Goal: Information Seeking & Learning: Learn about a topic

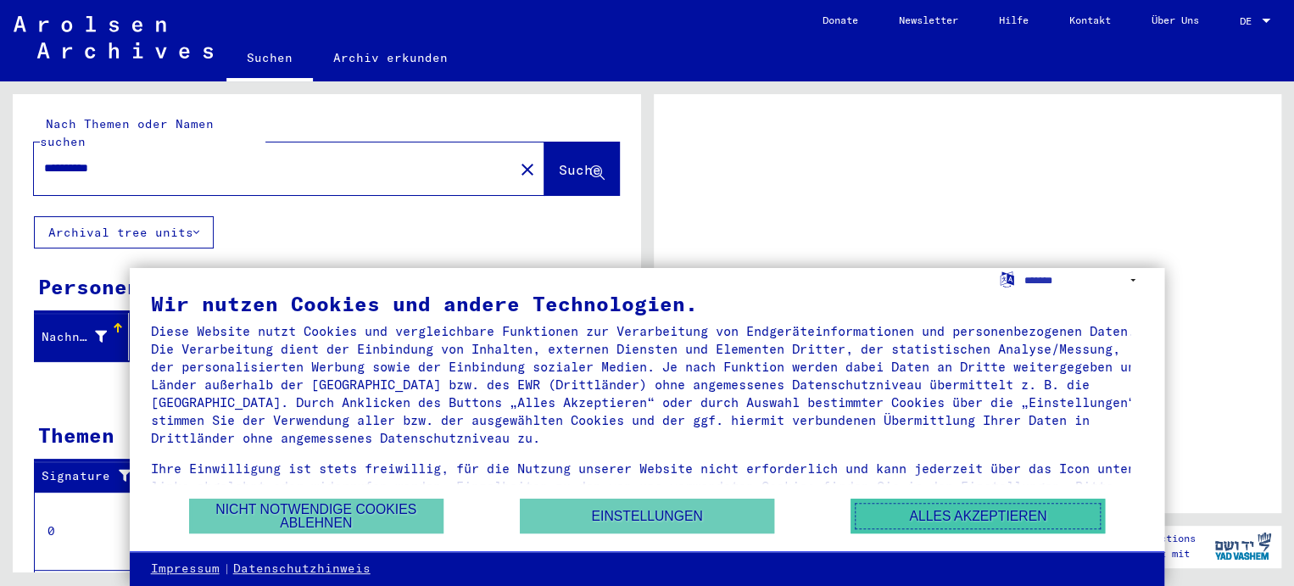
click at [1024, 522] on button "Alles akzeptieren" at bounding box center [978, 516] width 254 height 35
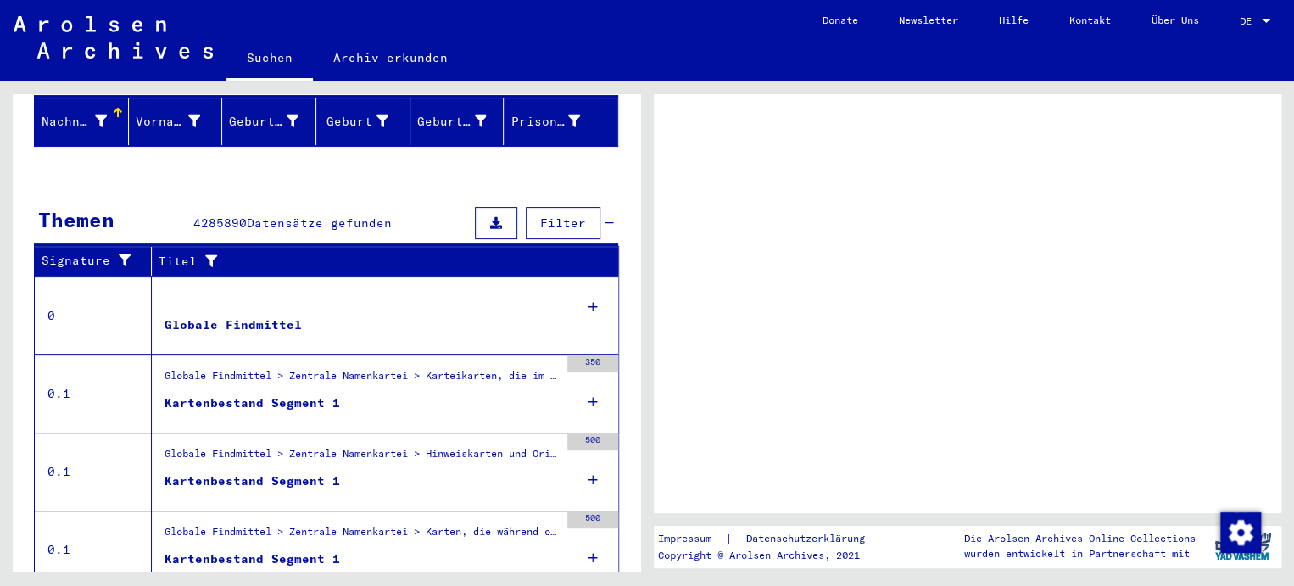
scroll to position [84, 0]
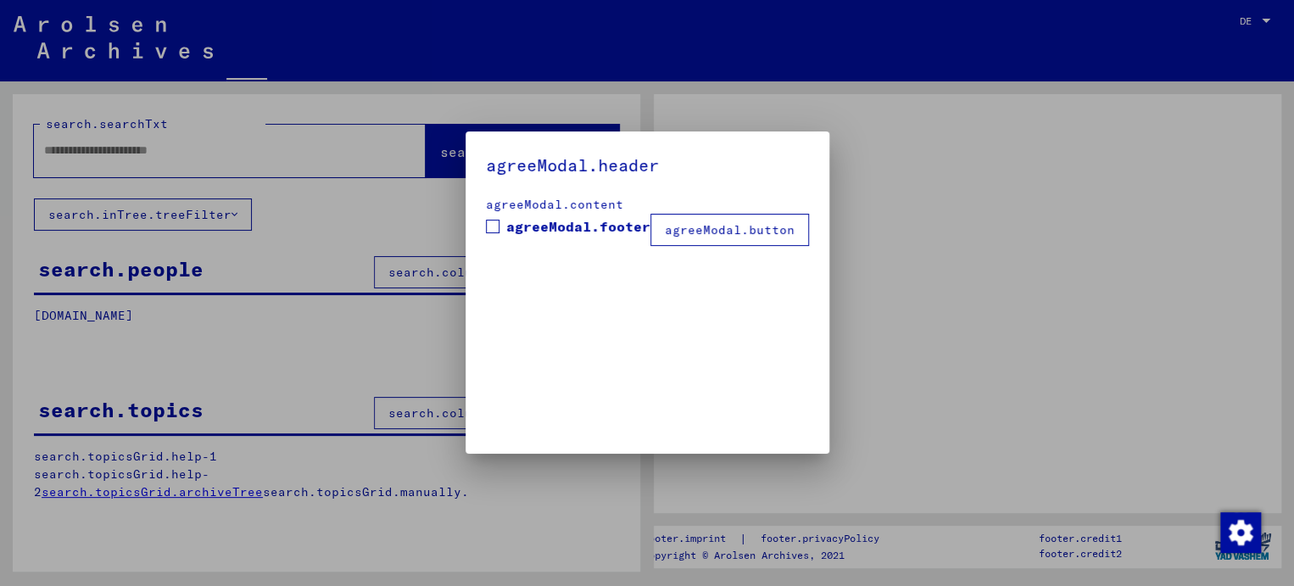
type input "**********"
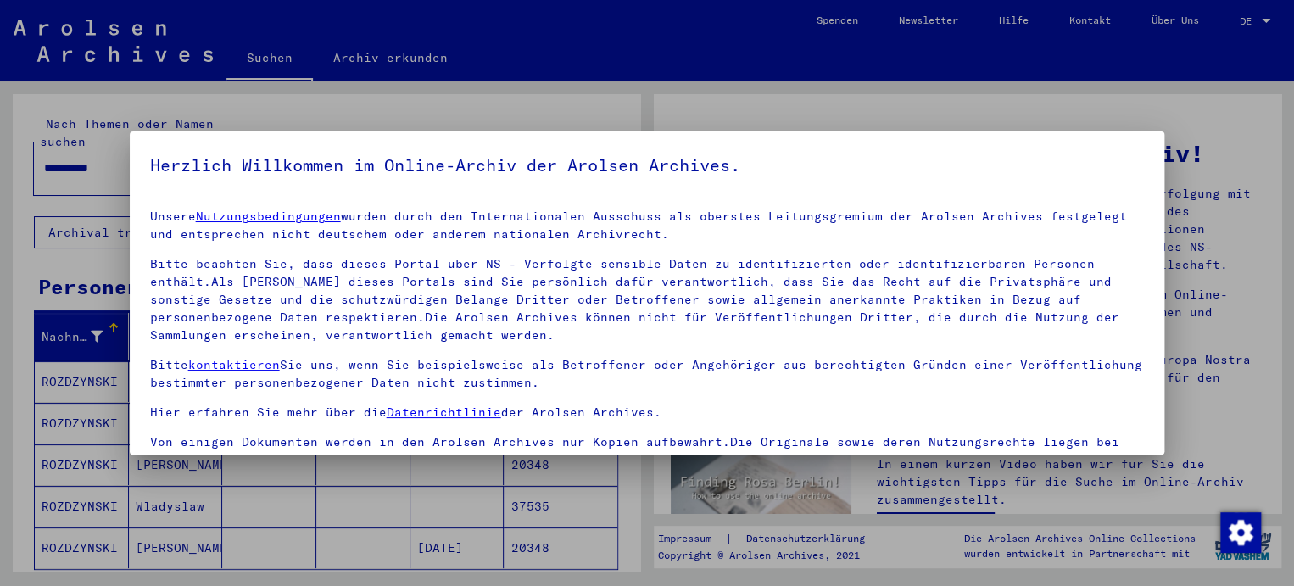
click at [11, 363] on div at bounding box center [647, 293] width 1294 height 586
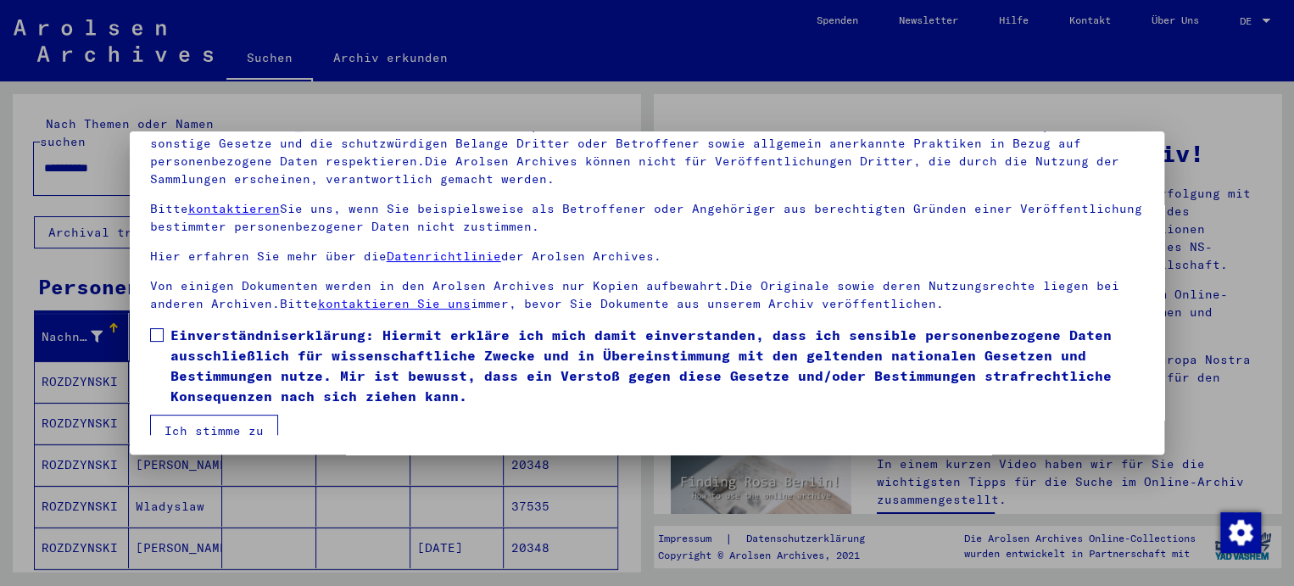
scroll to position [25, 0]
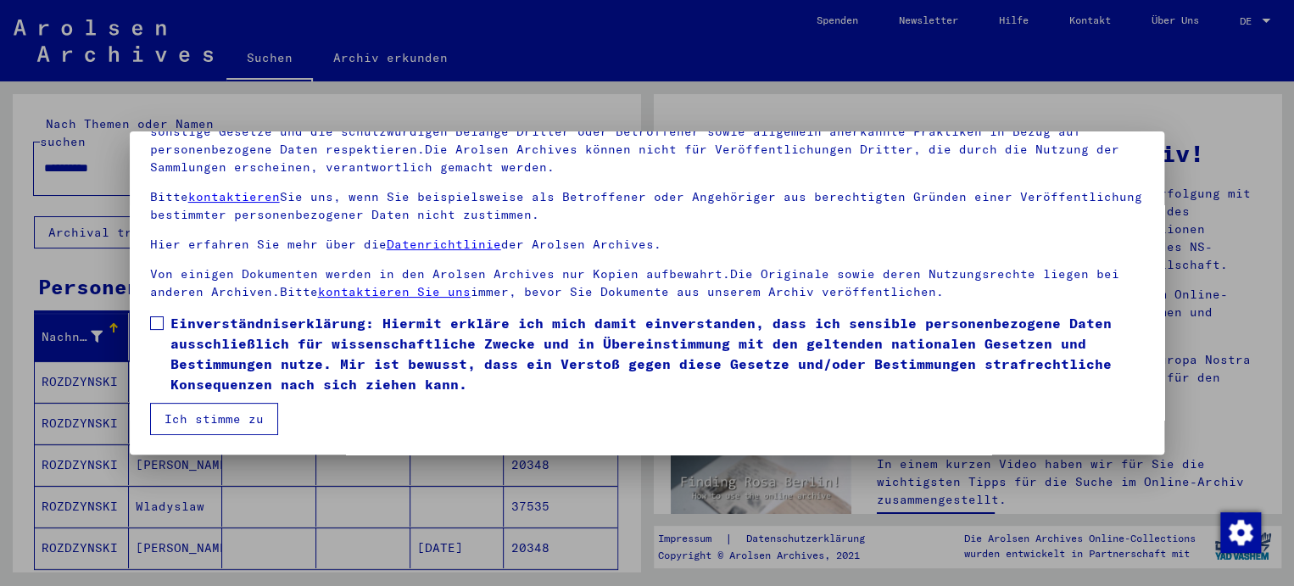
click at [223, 428] on button "Ich stimme zu" at bounding box center [214, 419] width 128 height 32
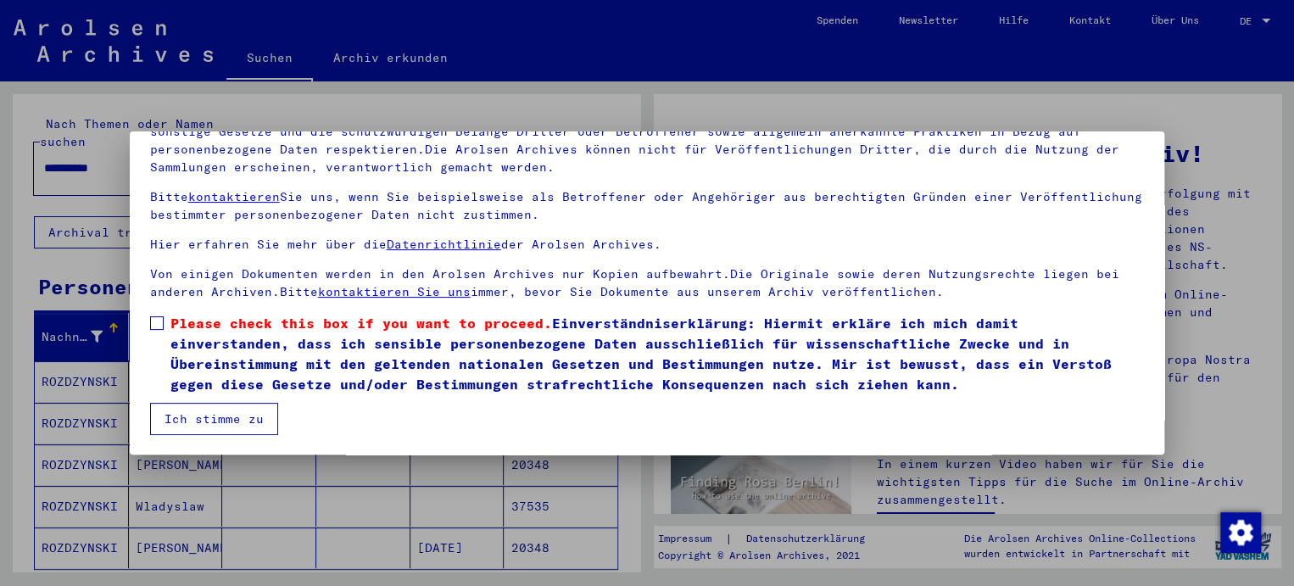
scroll to position [143, 0]
click at [204, 420] on button "Ich stimme zu" at bounding box center [214, 418] width 128 height 32
click at [1269, 25] on div at bounding box center [647, 293] width 1294 height 586
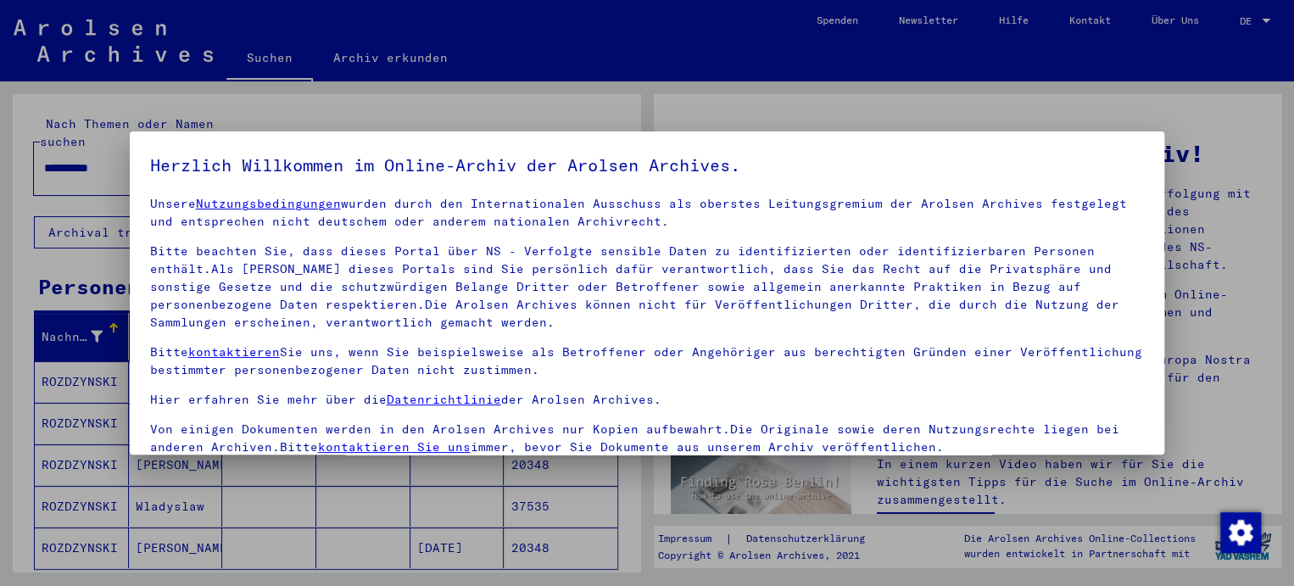
click at [1269, 20] on div at bounding box center [647, 293] width 1294 height 586
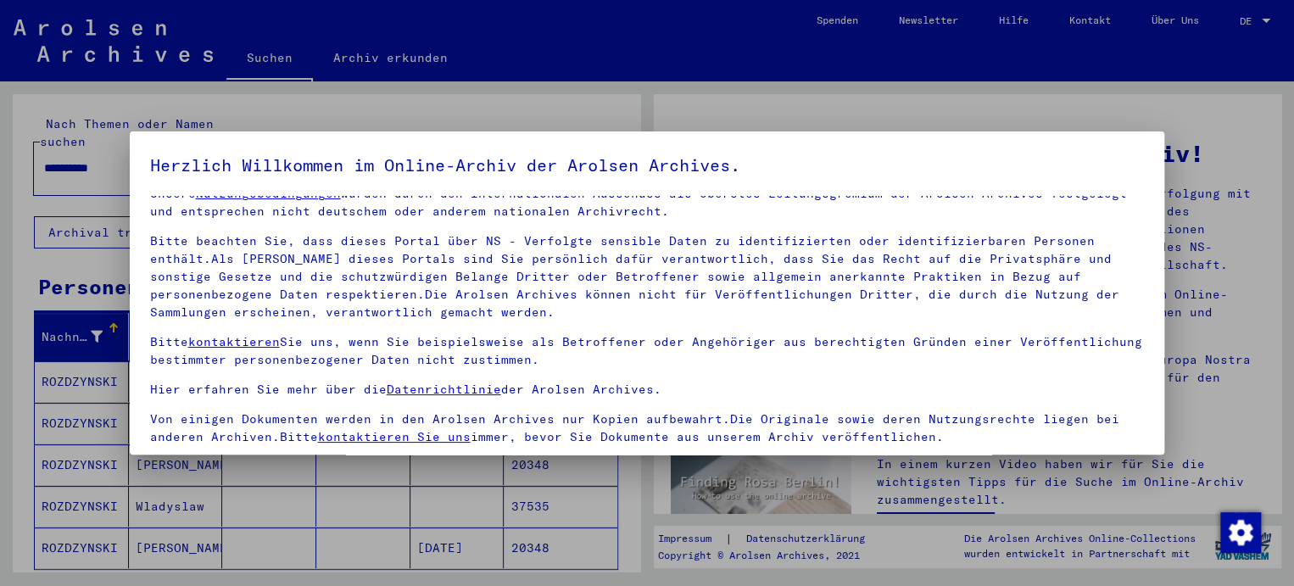
scroll to position [25, 0]
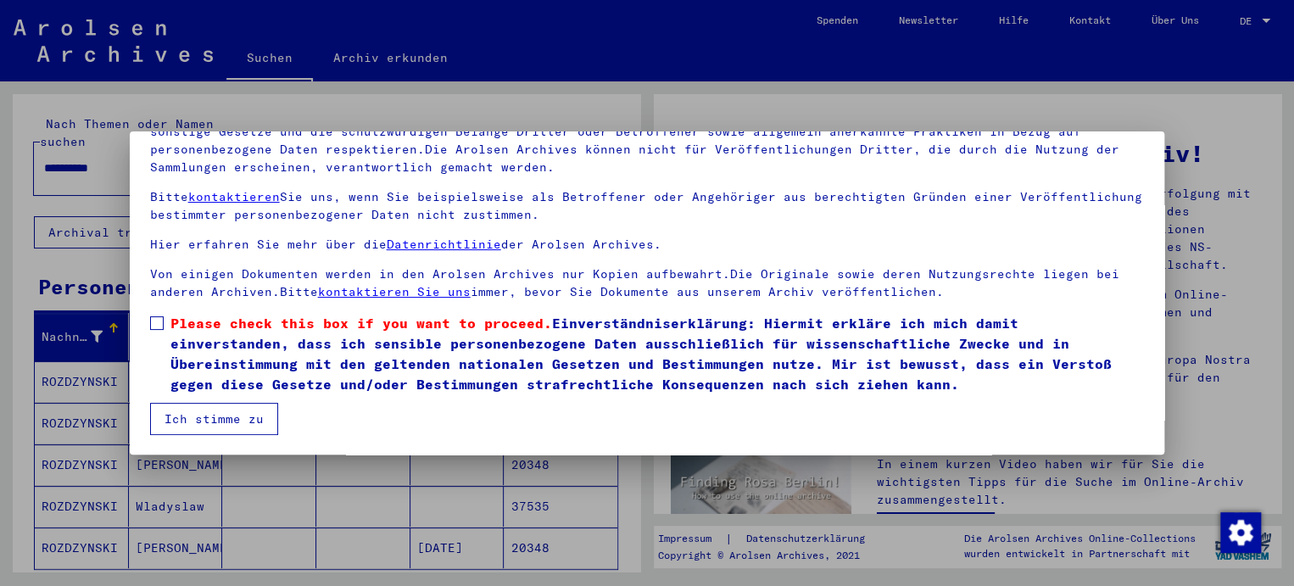
click at [206, 416] on button "Ich stimme zu" at bounding box center [214, 419] width 128 height 32
click at [160, 318] on label "Please check this box if you want to proceed. Einverständniserklärung: Hiermit …" at bounding box center [647, 352] width 995 height 81
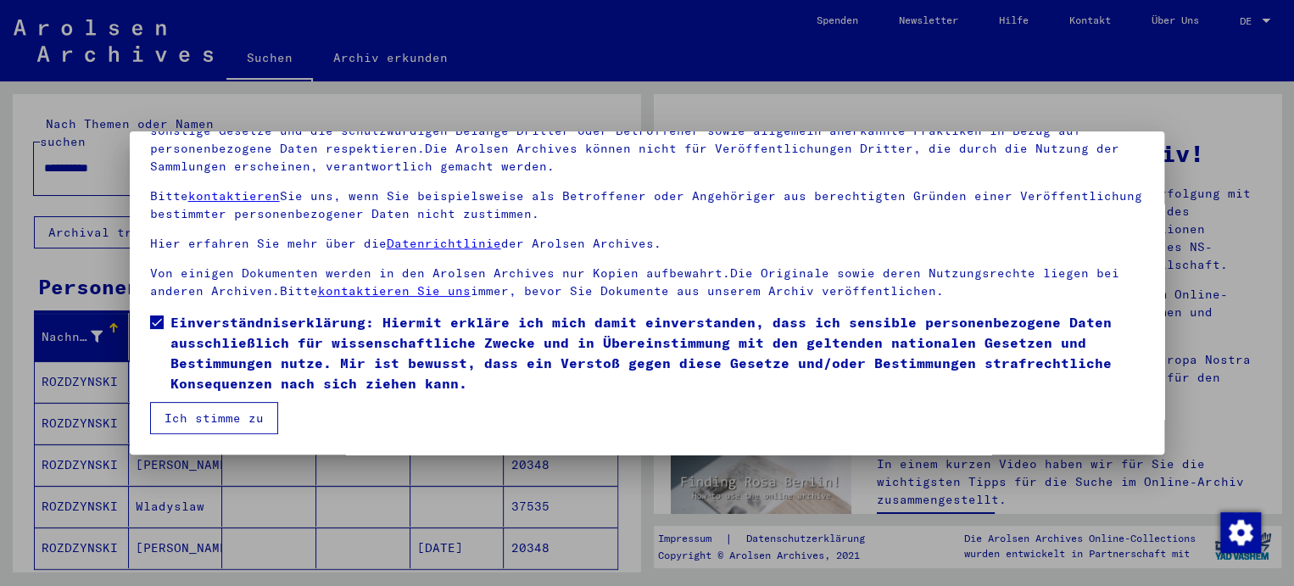
drag, startPoint x: 194, startPoint y: 414, endPoint x: 251, endPoint y: 422, distance: 57.4
click at [197, 414] on button "Ich stimme zu" at bounding box center [214, 418] width 128 height 32
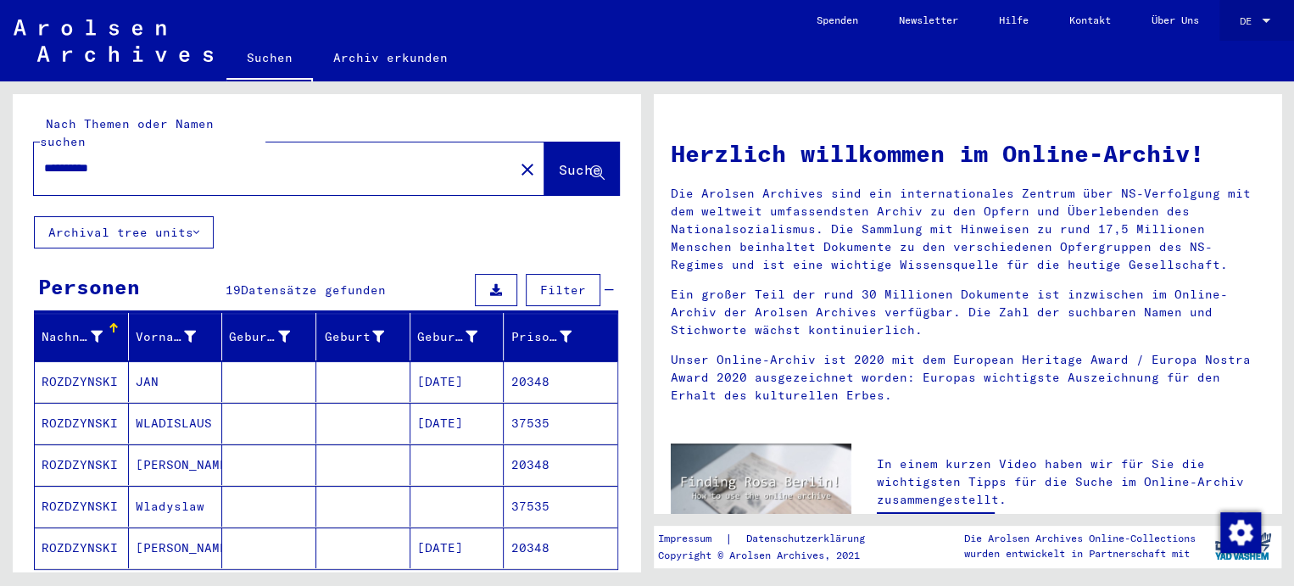
click at [1265, 21] on div at bounding box center [1266, 21] width 8 height 4
click at [99, 359] on div at bounding box center [647, 293] width 1294 height 586
click at [526, 366] on mat-cell "20348" at bounding box center [561, 381] width 114 height 41
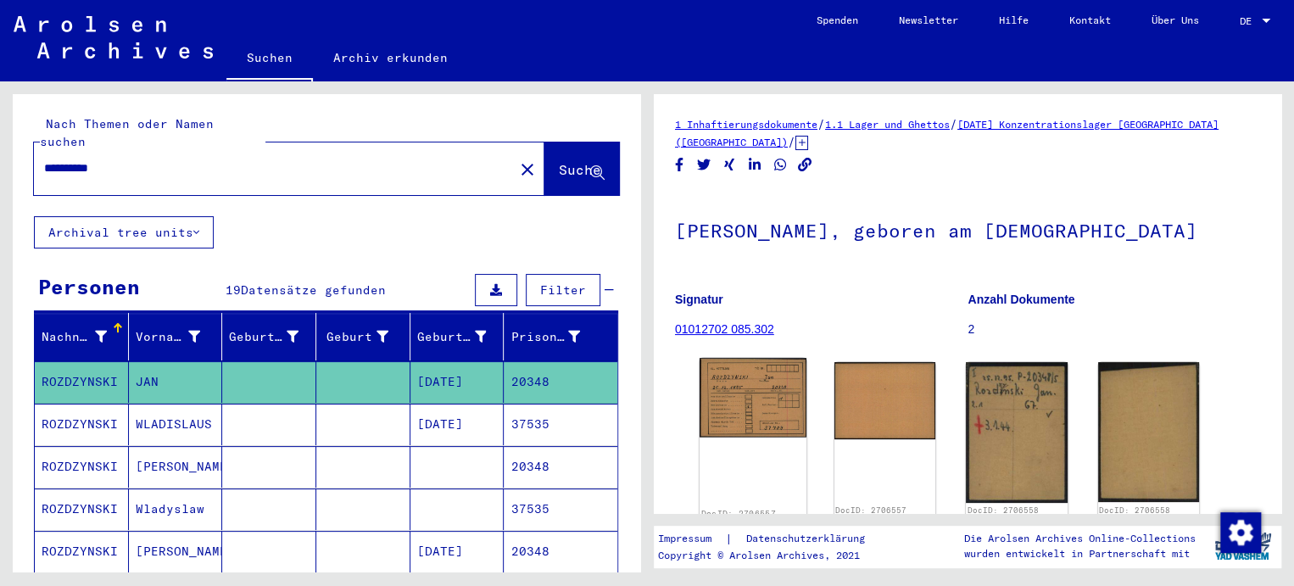
click at [770, 415] on img at bounding box center [753, 398] width 106 height 80
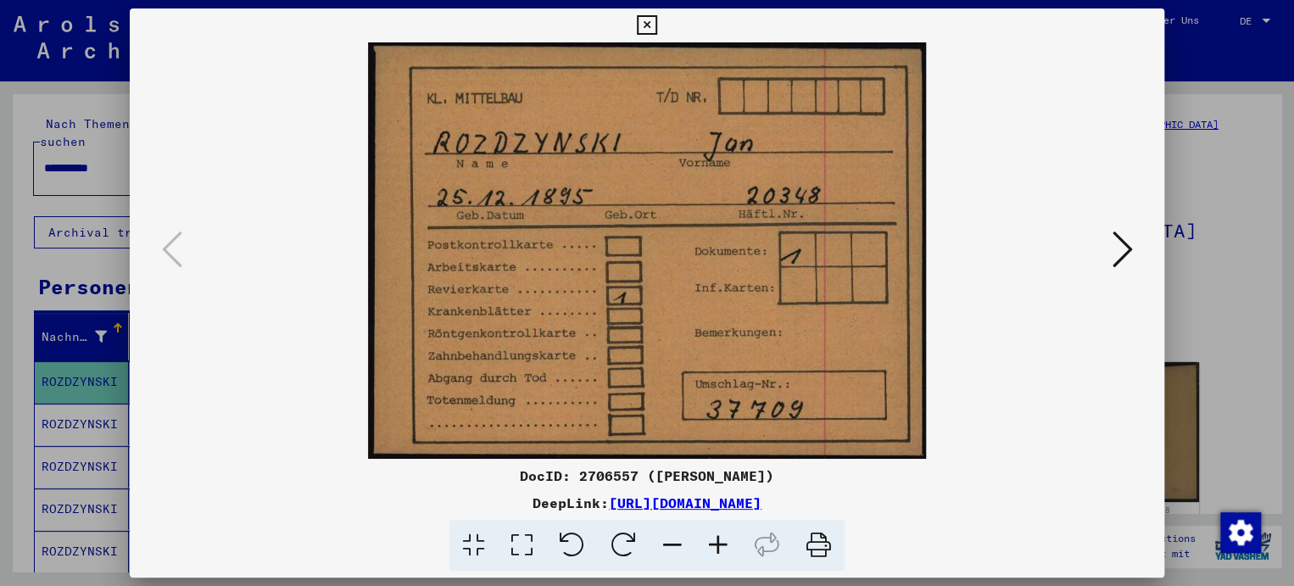
click at [1137, 251] on div at bounding box center [647, 250] width 1035 height 416
click at [1111, 237] on button at bounding box center [1122, 250] width 31 height 48
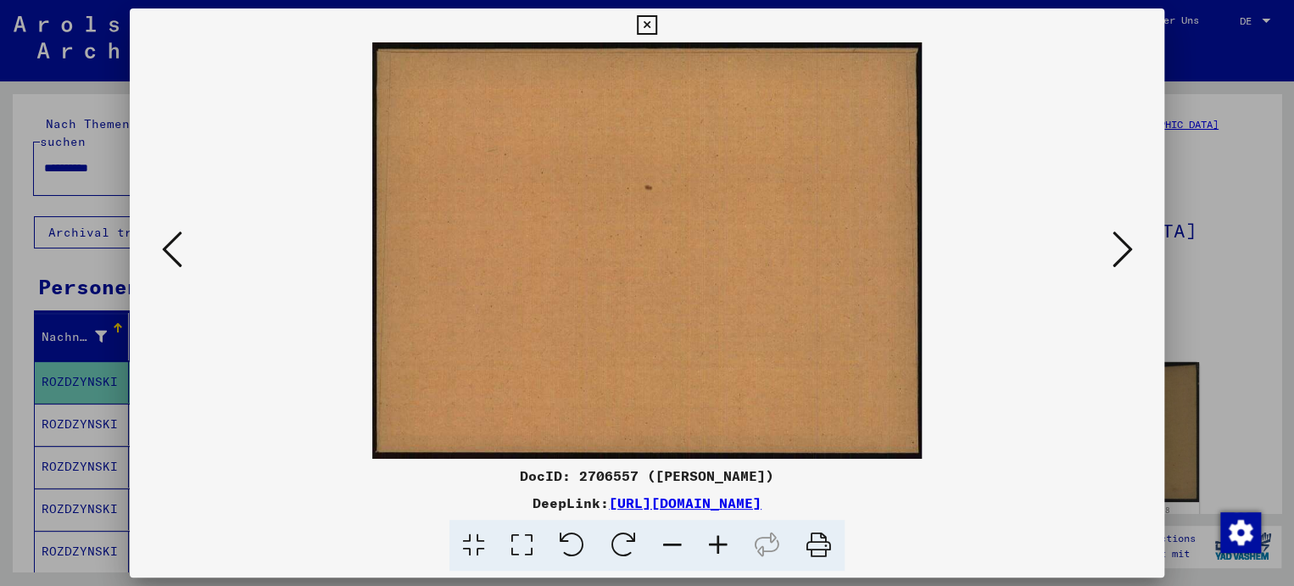
click at [1113, 237] on icon at bounding box center [1122, 249] width 20 height 41
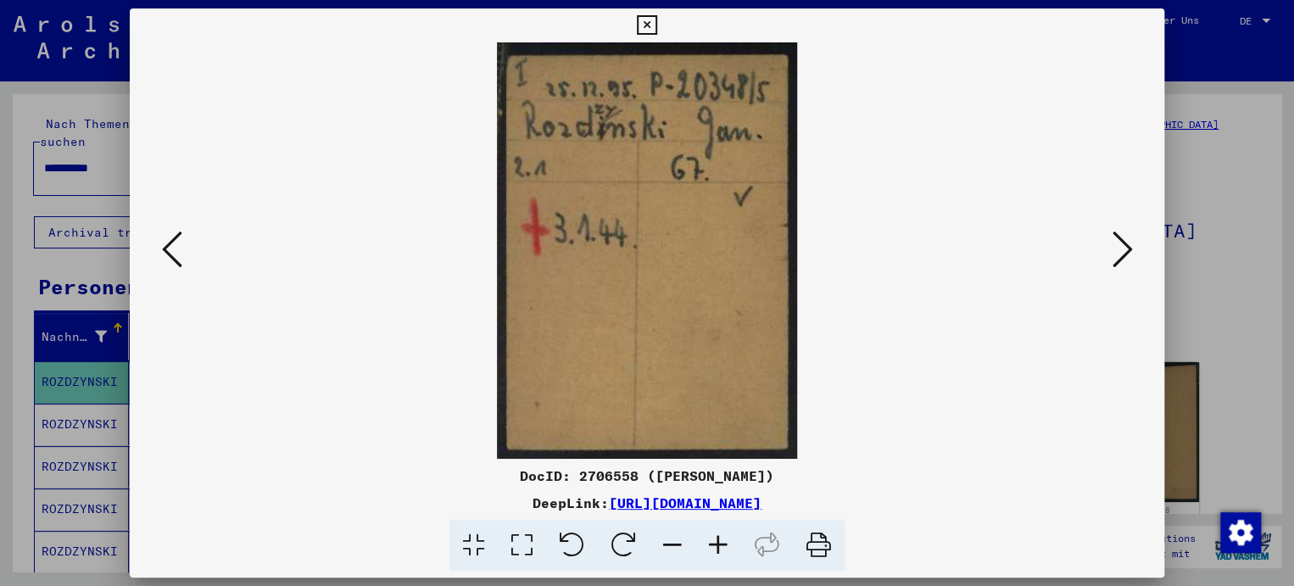
click at [1113, 237] on icon at bounding box center [1122, 249] width 20 height 41
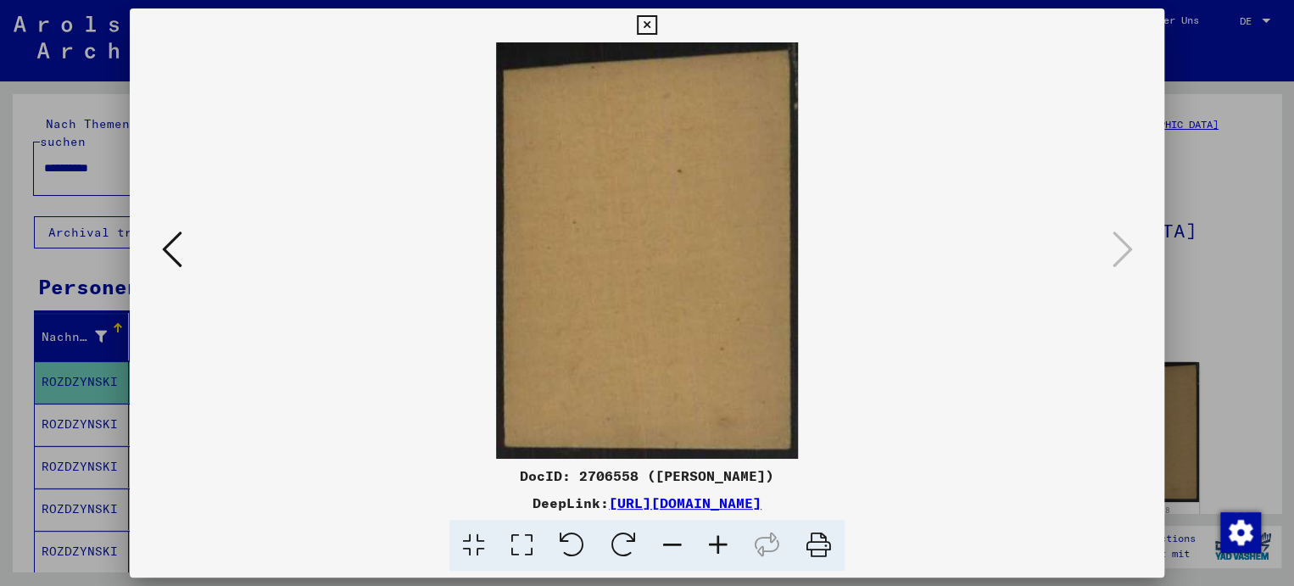
click at [11, 289] on div at bounding box center [647, 293] width 1294 height 586
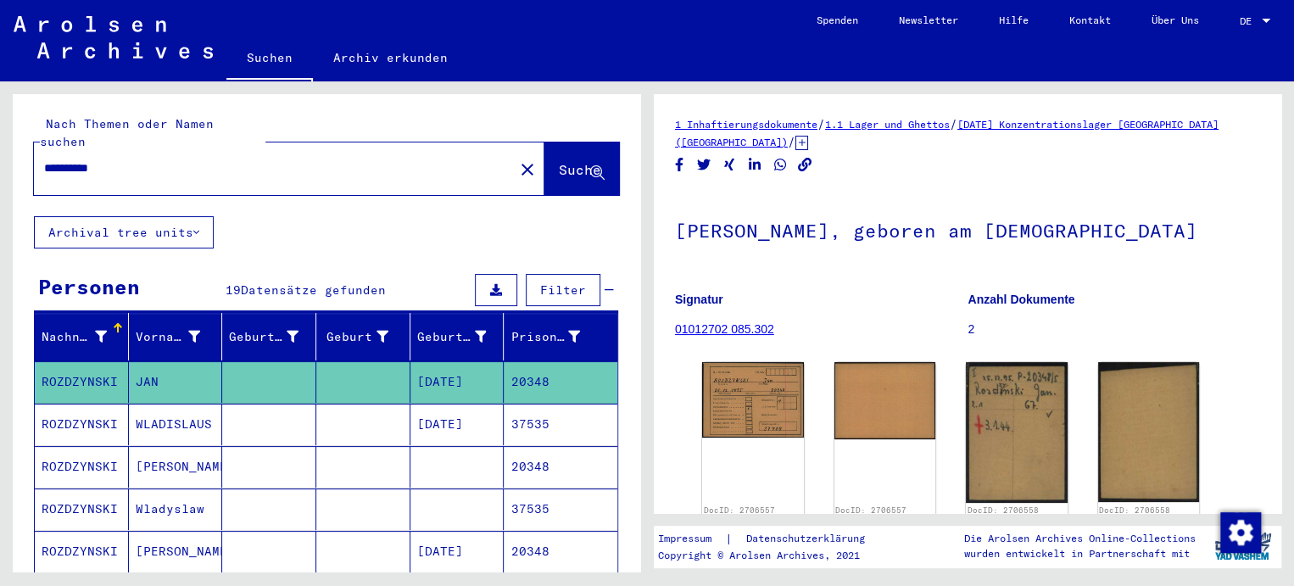
click at [160, 446] on mat-cell "[PERSON_NAME]" at bounding box center [176, 467] width 94 height 42
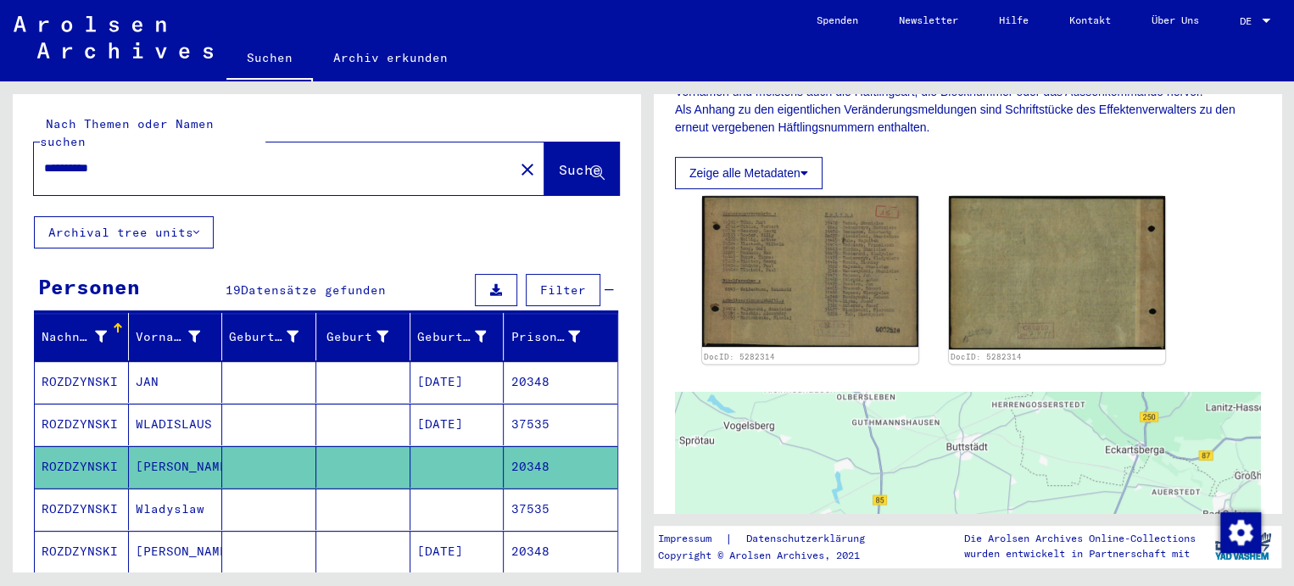
scroll to position [339, 0]
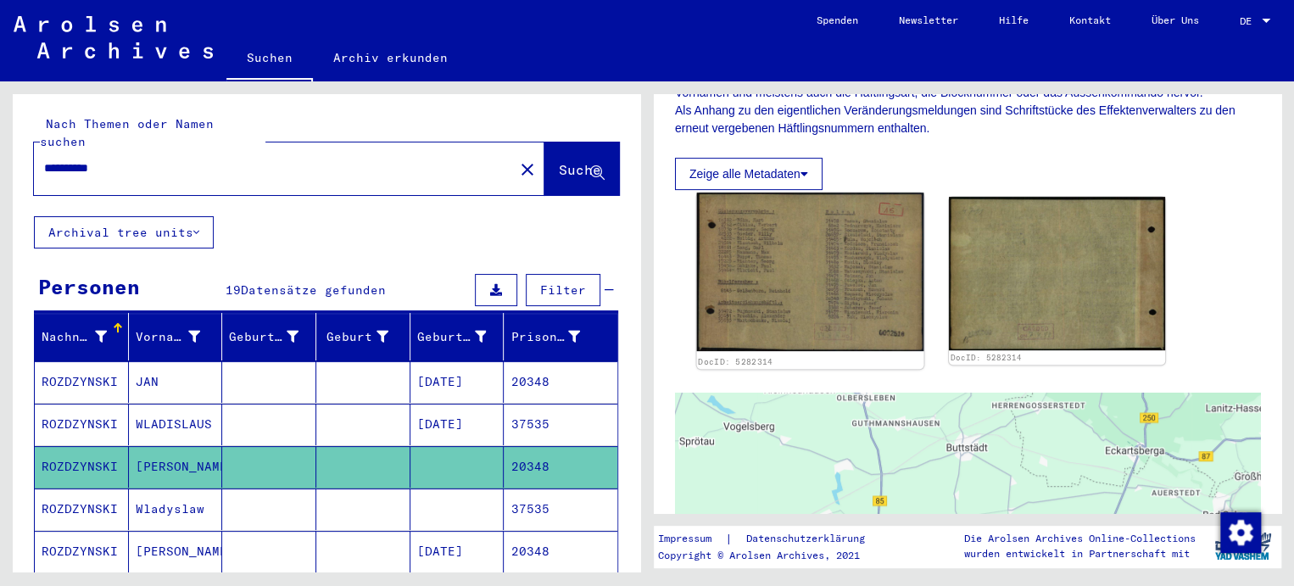
click at [766, 259] on img at bounding box center [810, 271] width 227 height 159
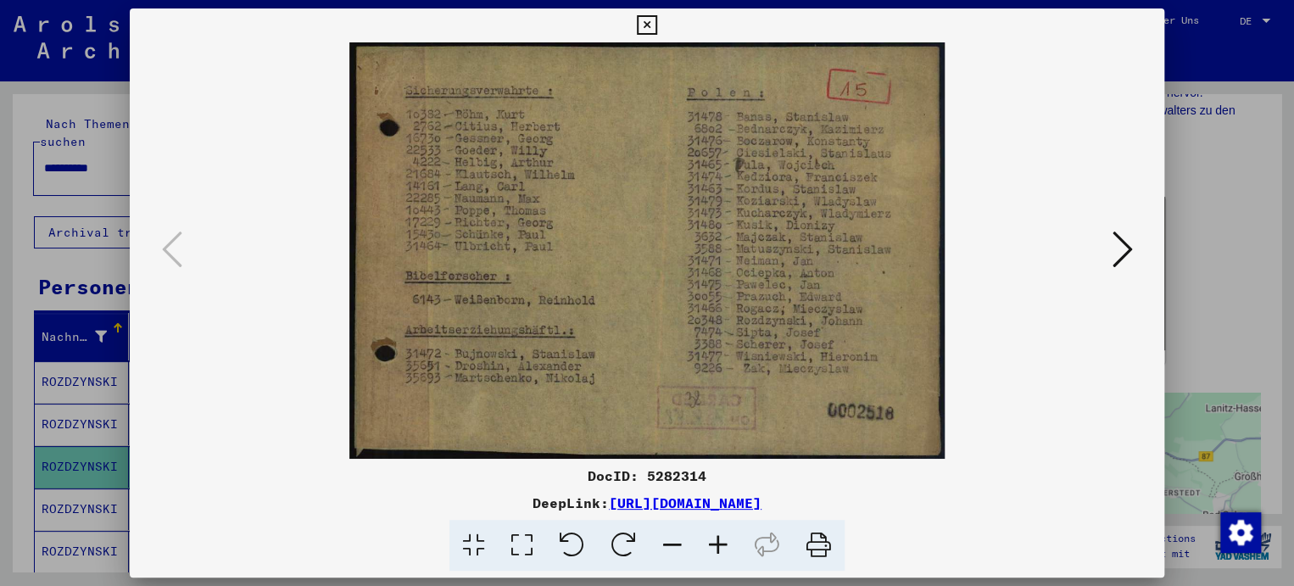
click at [1136, 244] on button at bounding box center [1122, 250] width 31 height 48
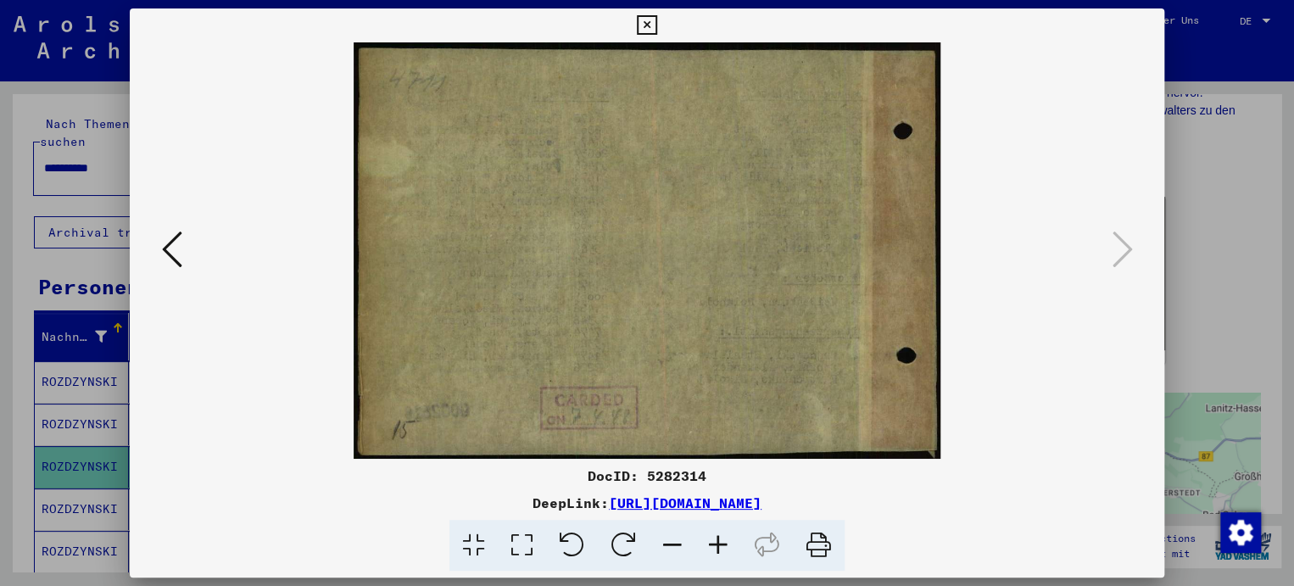
click at [24, 277] on div at bounding box center [647, 293] width 1294 height 586
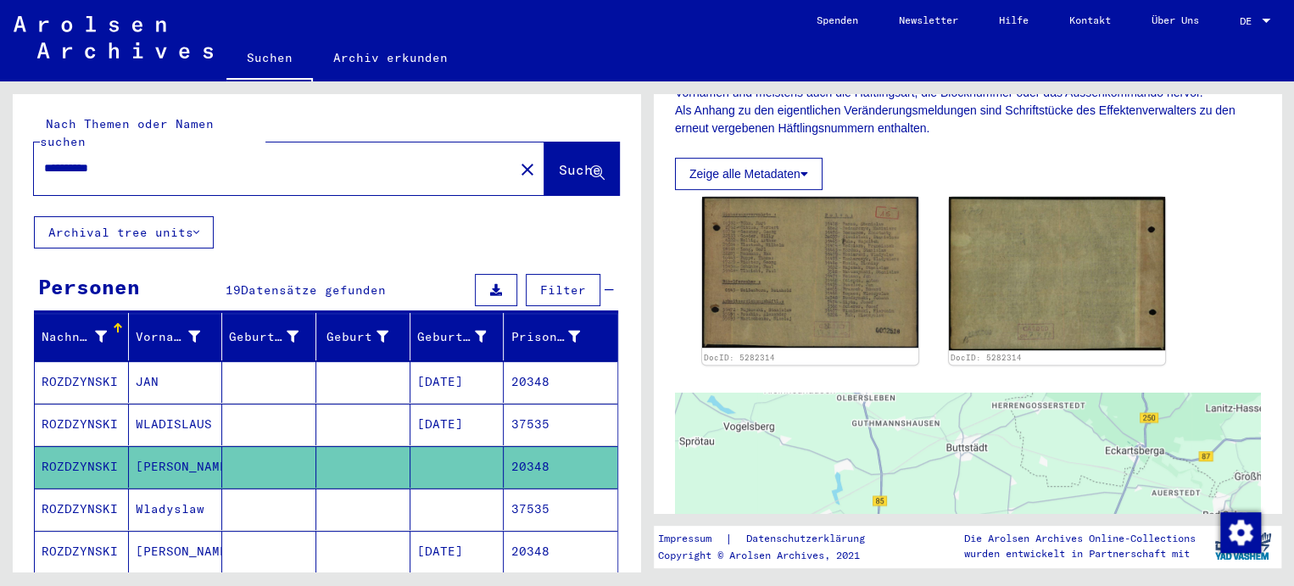
click at [85, 537] on icon at bounding box center [70, 518] width 42 height 68
click at [107, 531] on mat-cell "ROZDZYNSKI" at bounding box center [82, 552] width 94 height 42
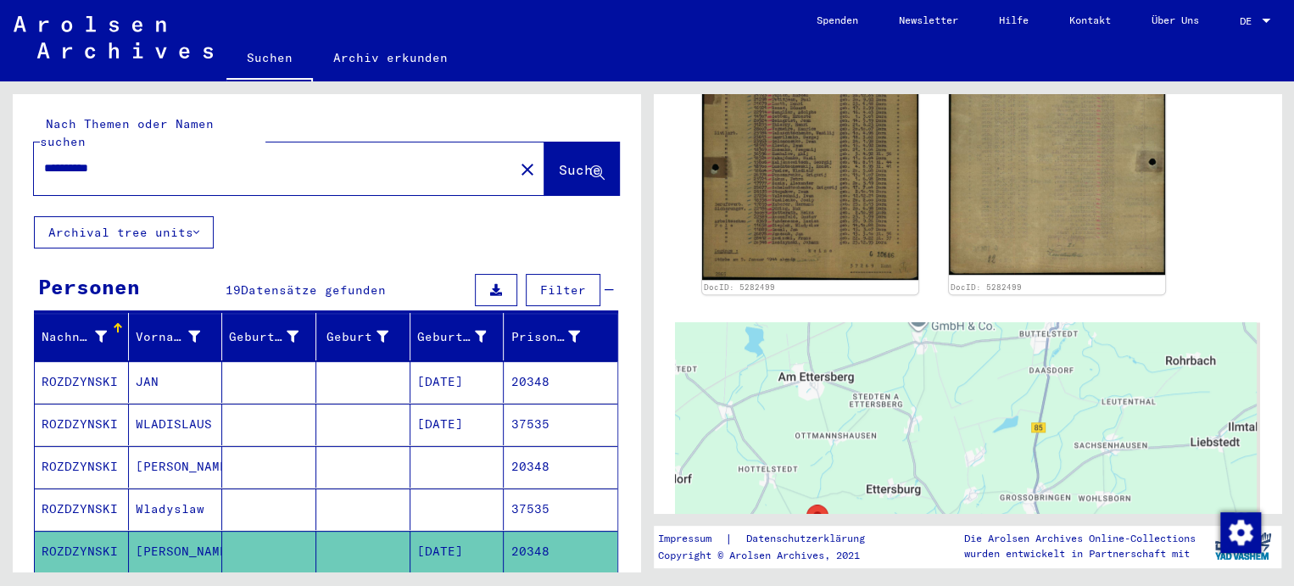
scroll to position [509, 0]
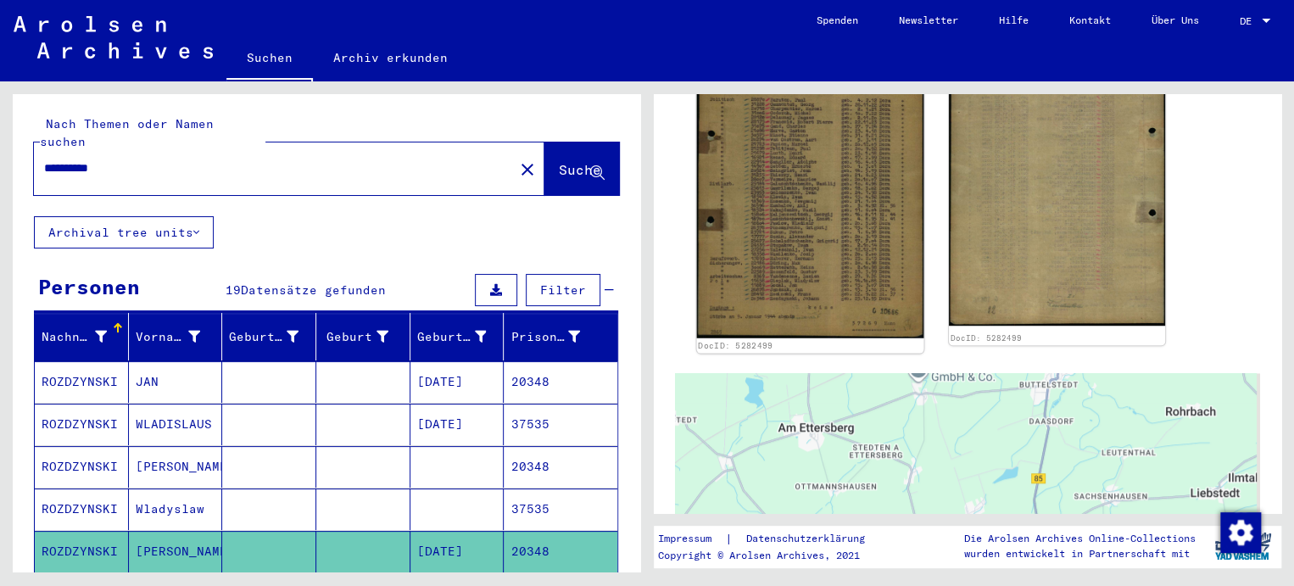
click at [840, 215] on img at bounding box center [810, 179] width 227 height 319
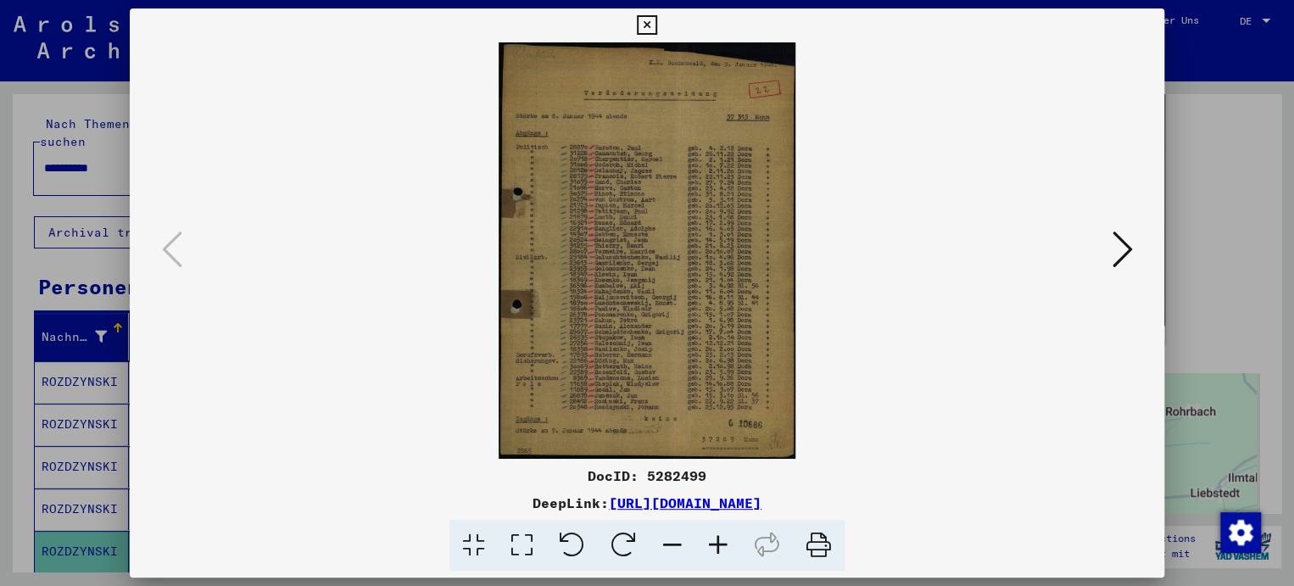
click at [1118, 250] on icon at bounding box center [1122, 249] width 20 height 41
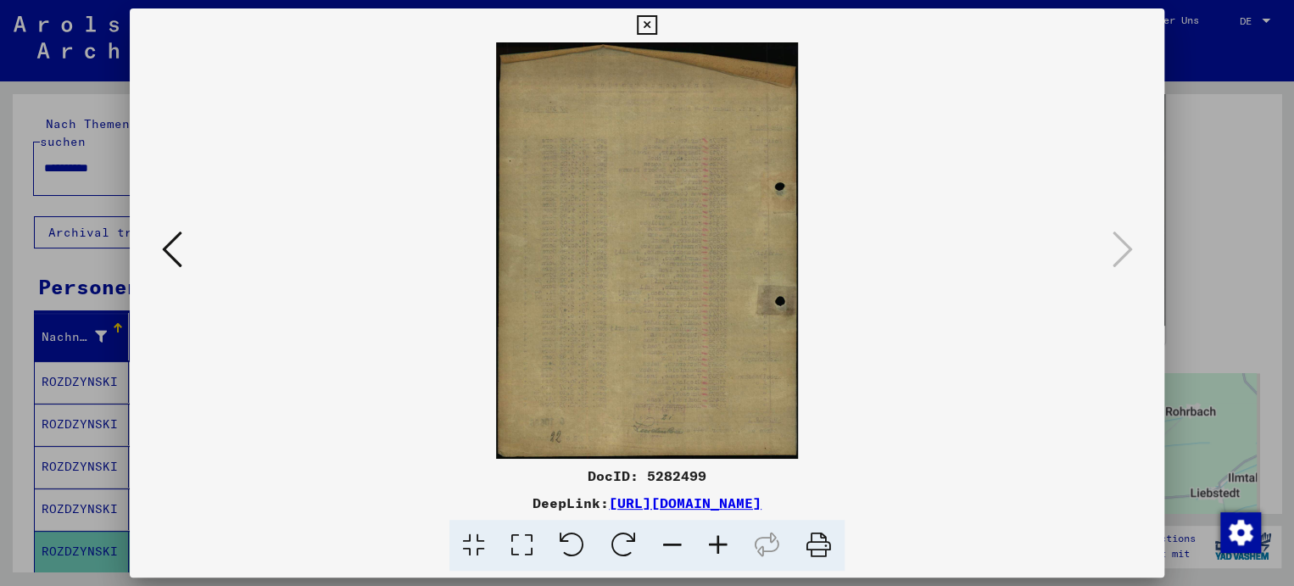
click at [7, 260] on div at bounding box center [647, 293] width 1294 height 586
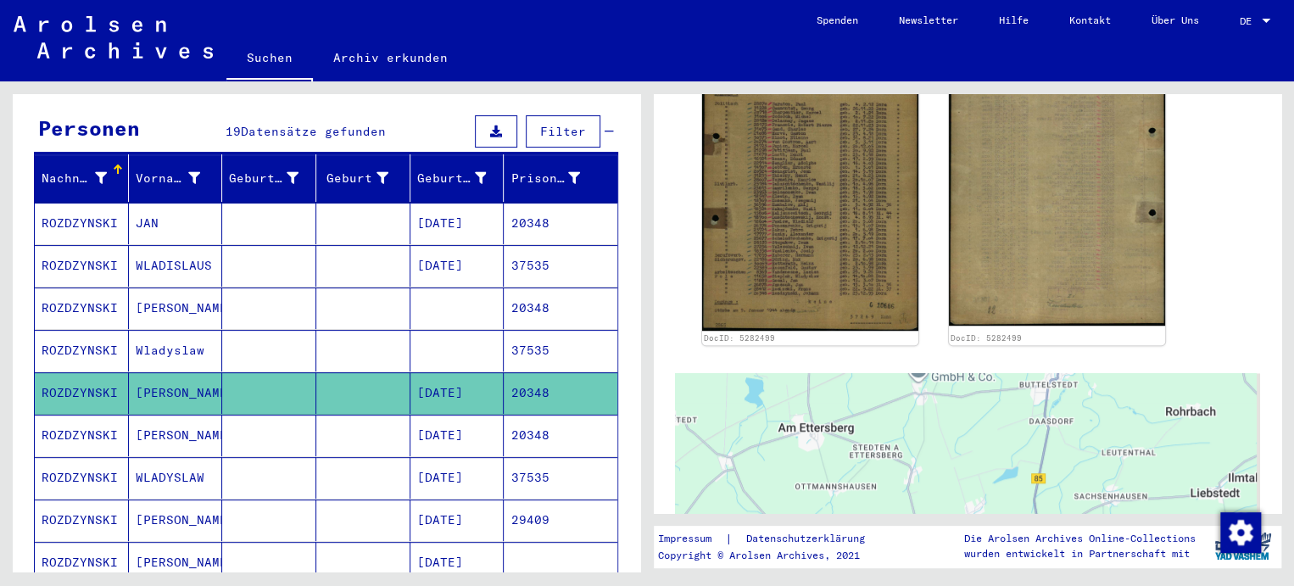
scroll to position [170, 0]
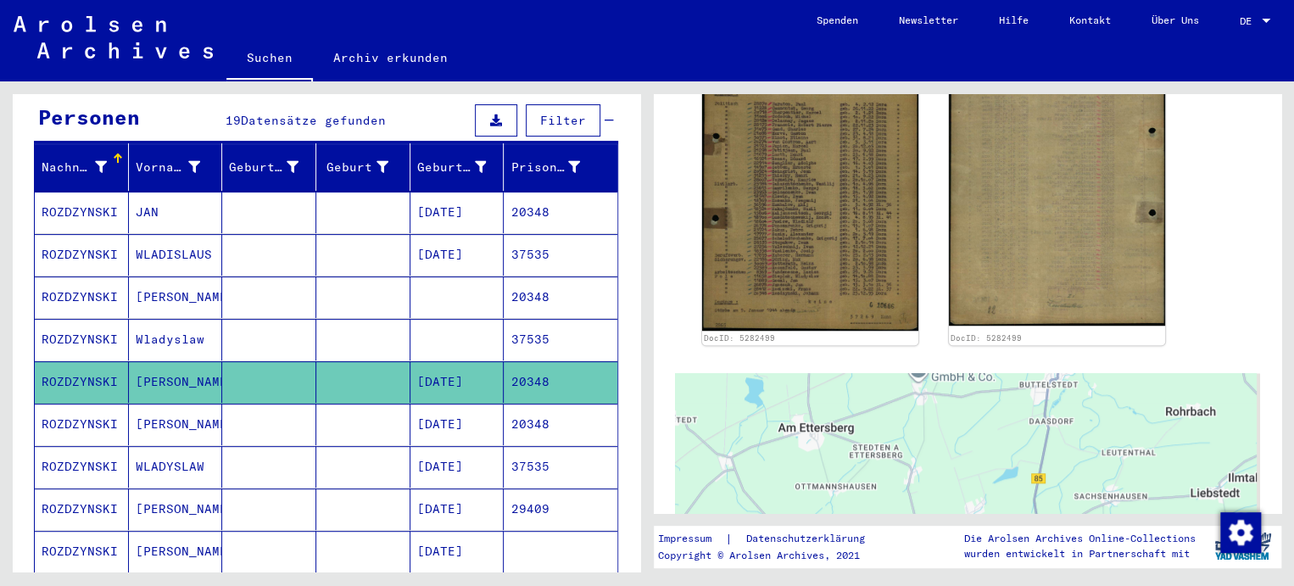
click at [538, 404] on mat-cell "20348" at bounding box center [561, 425] width 114 height 42
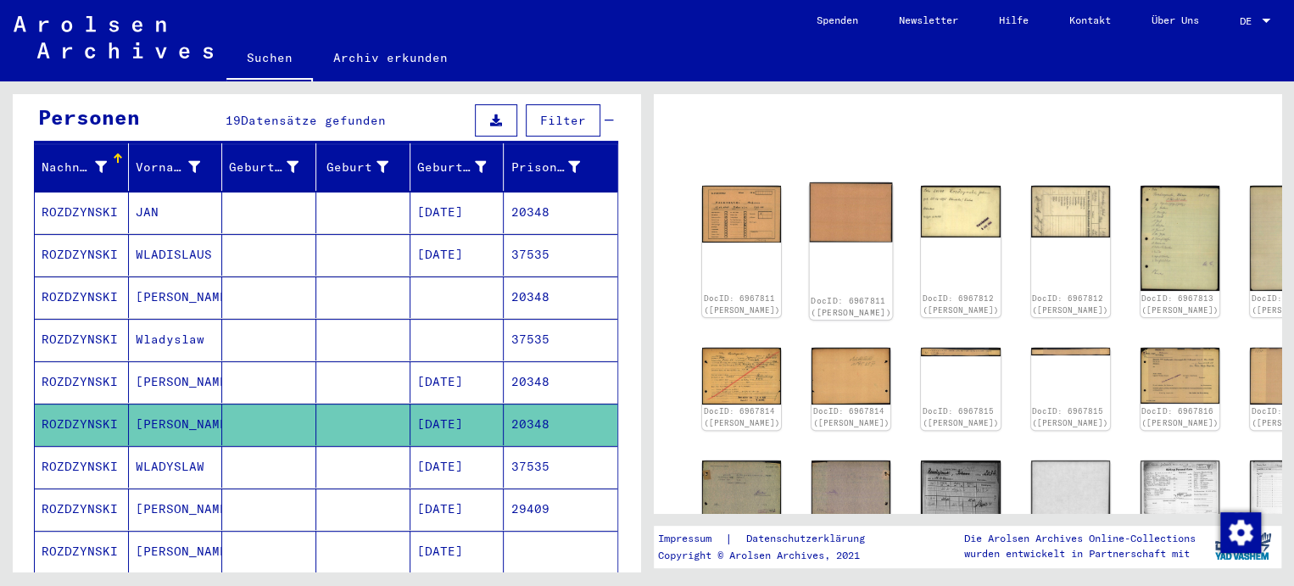
scroll to position [85, 0]
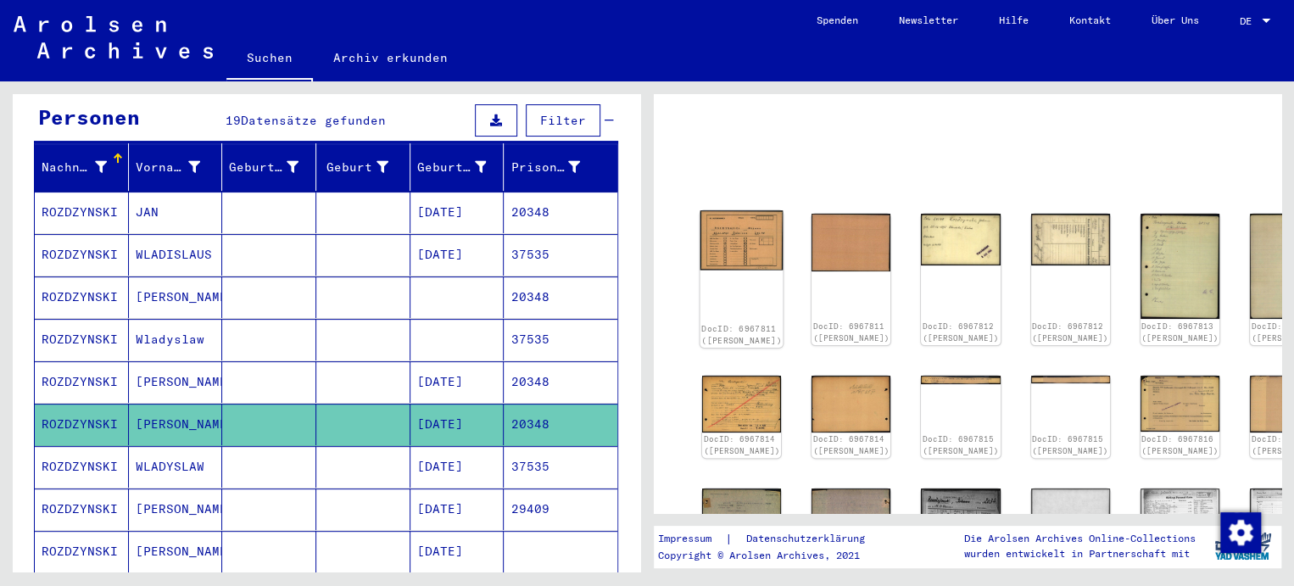
click at [742, 277] on div "DocID: 6967811 ([PERSON_NAME])" at bounding box center [741, 278] width 83 height 137
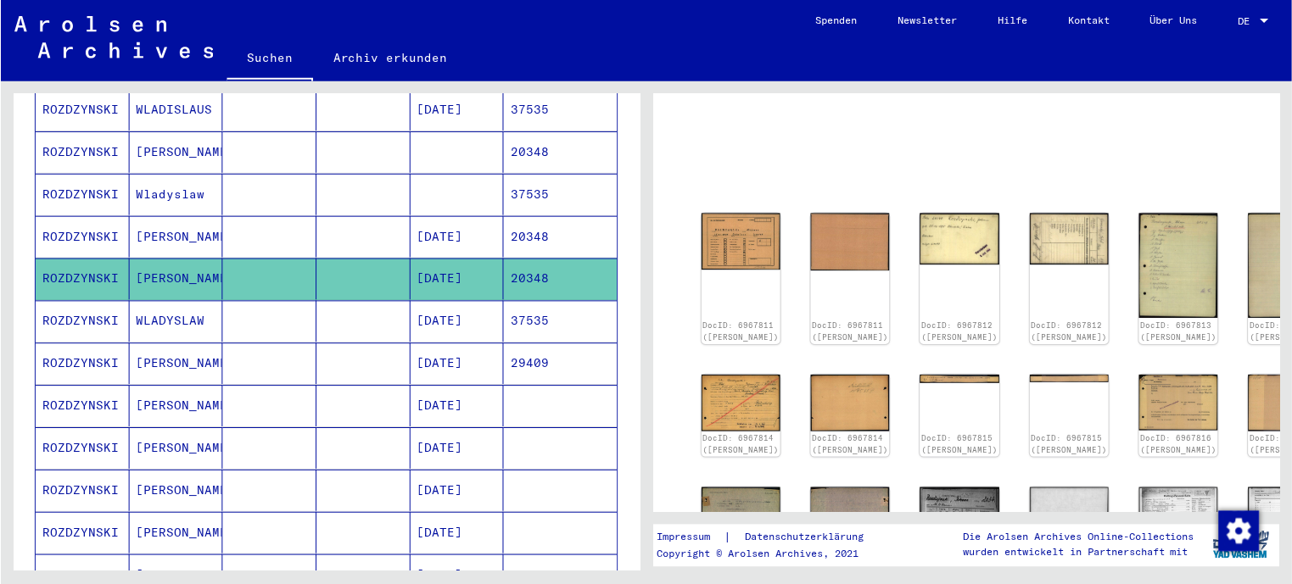
scroll to position [339, 0]
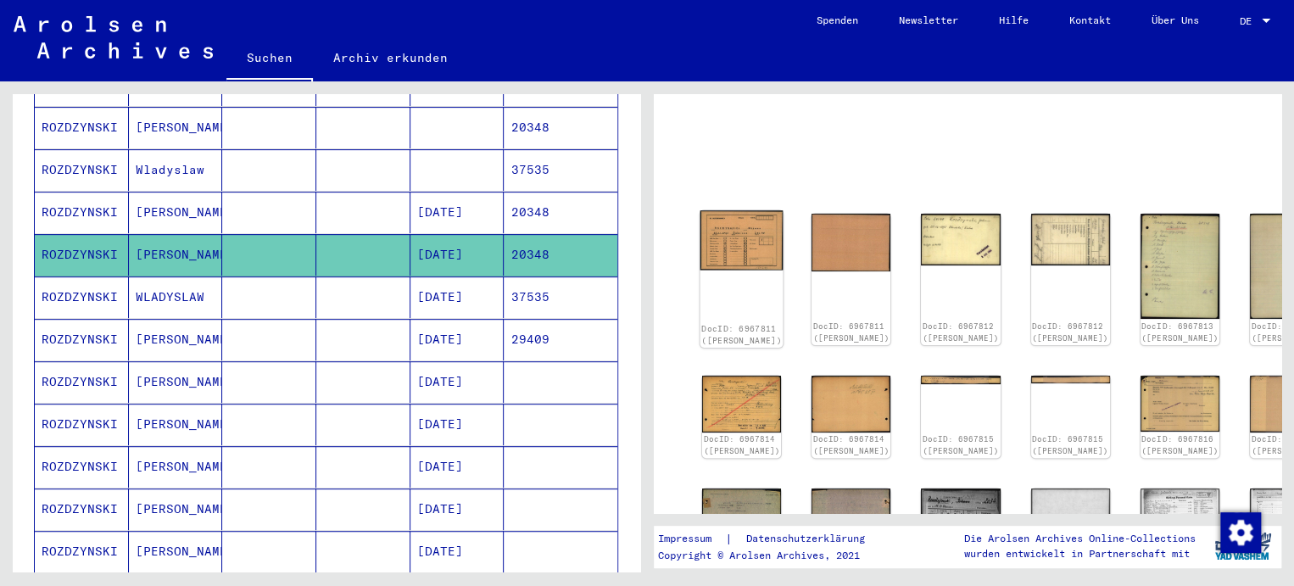
click at [751, 239] on img at bounding box center [741, 239] width 83 height 59
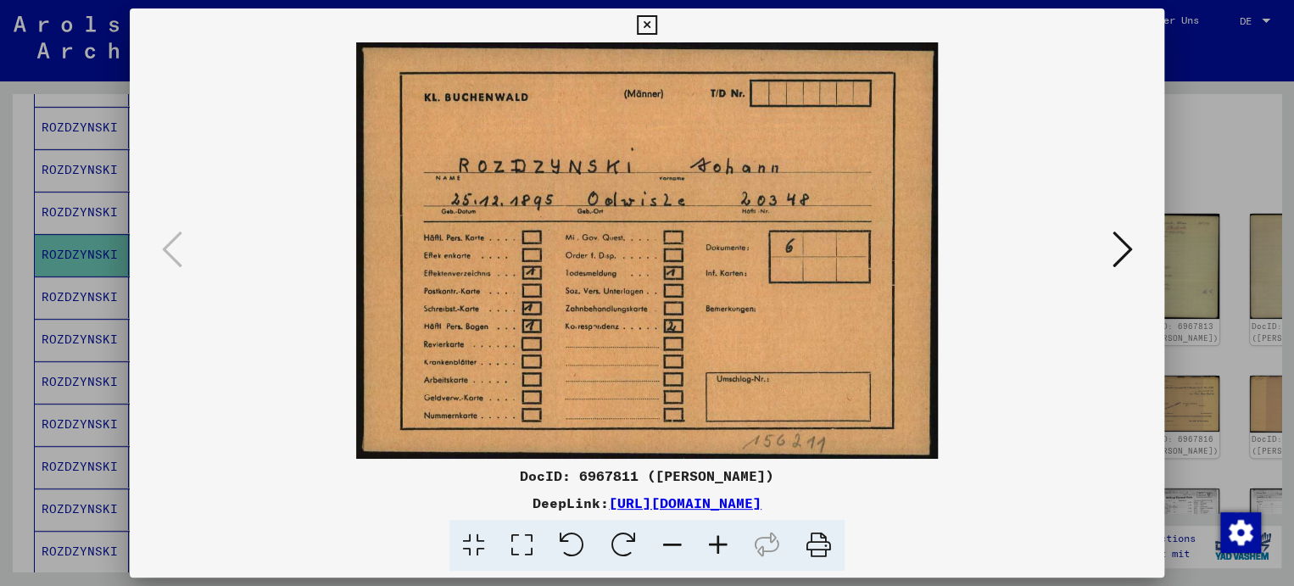
click at [1110, 252] on button at bounding box center [1122, 250] width 31 height 48
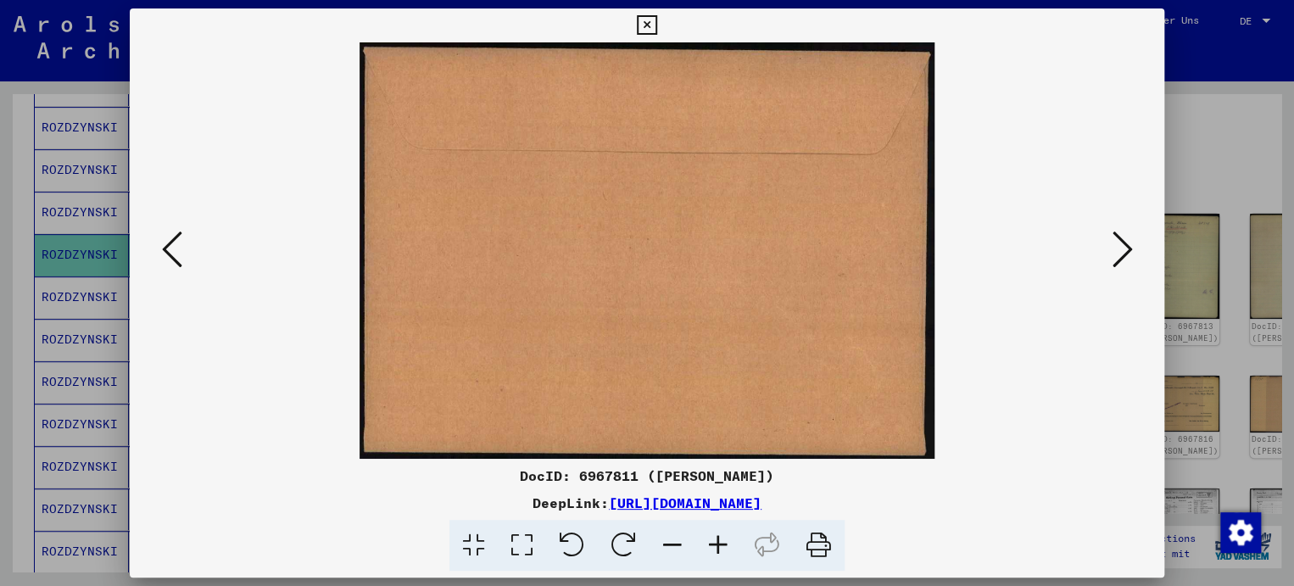
click at [1113, 259] on icon at bounding box center [1122, 249] width 20 height 41
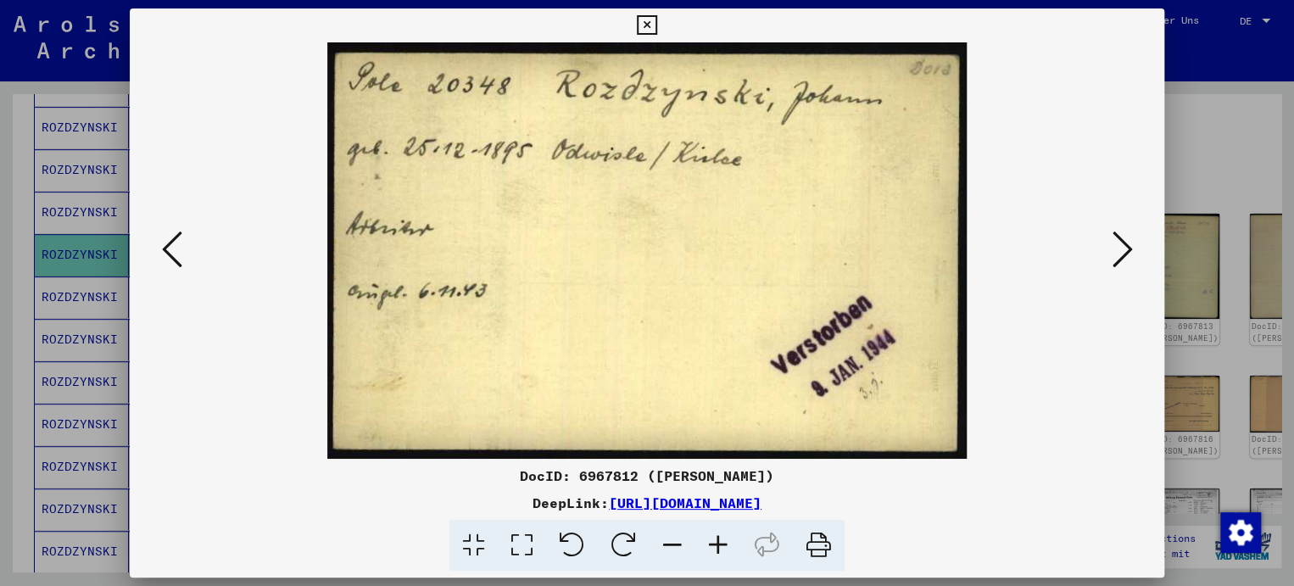
click at [1115, 259] on icon at bounding box center [1122, 249] width 20 height 41
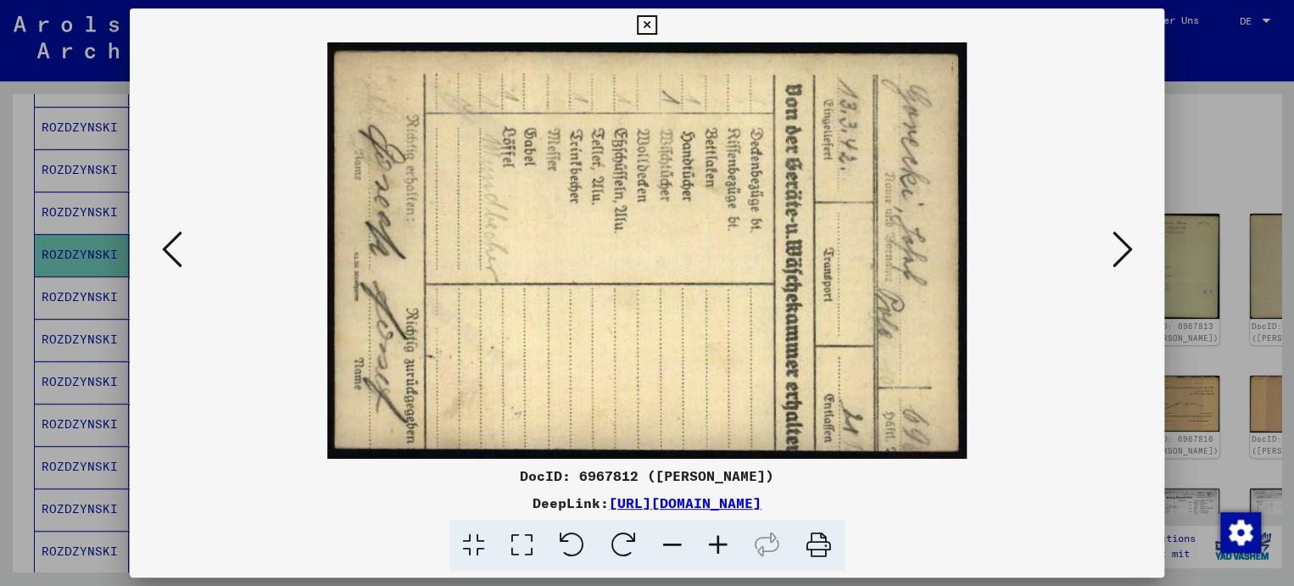
click at [1115, 259] on icon at bounding box center [1122, 249] width 20 height 41
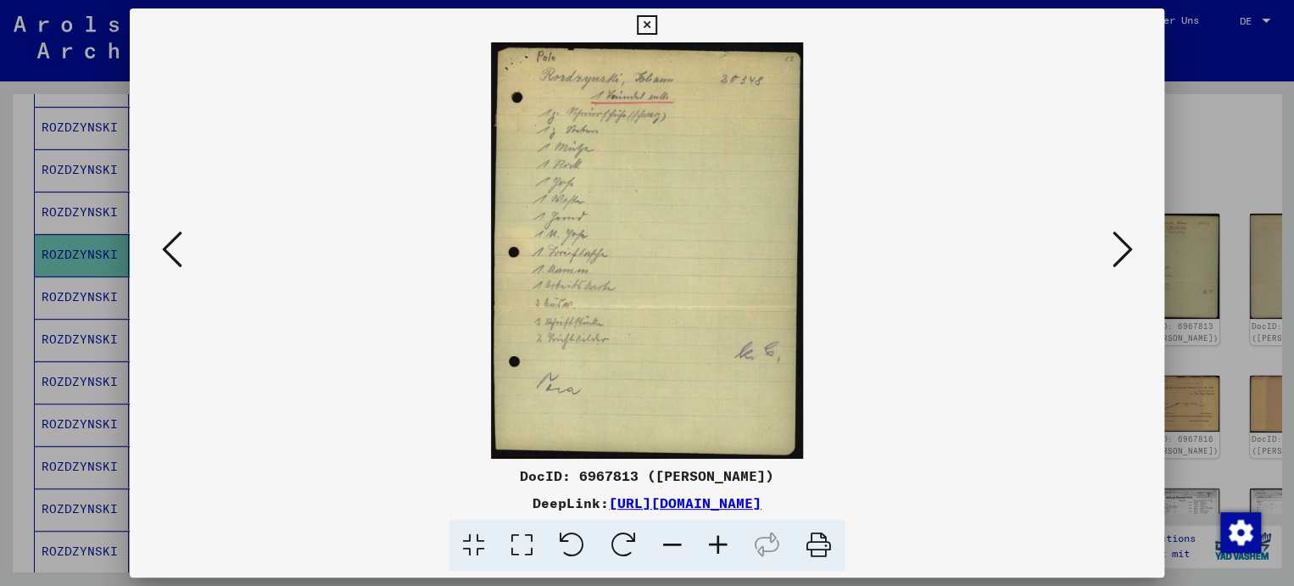
click at [1115, 259] on icon at bounding box center [1122, 249] width 20 height 41
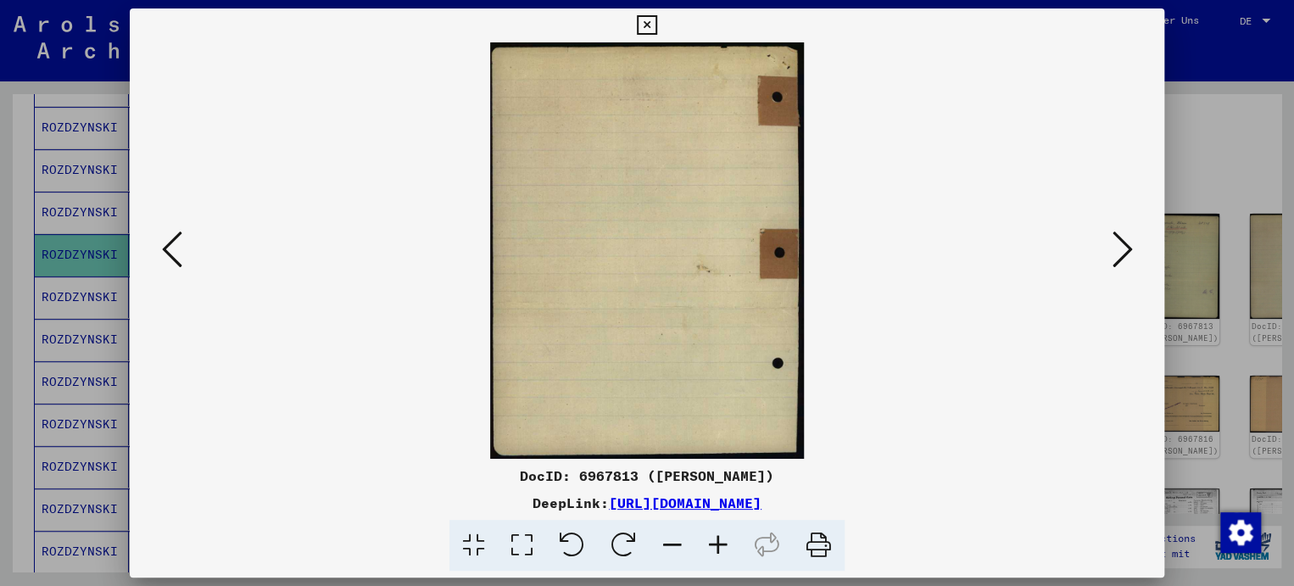
click at [1115, 259] on icon at bounding box center [1122, 249] width 20 height 41
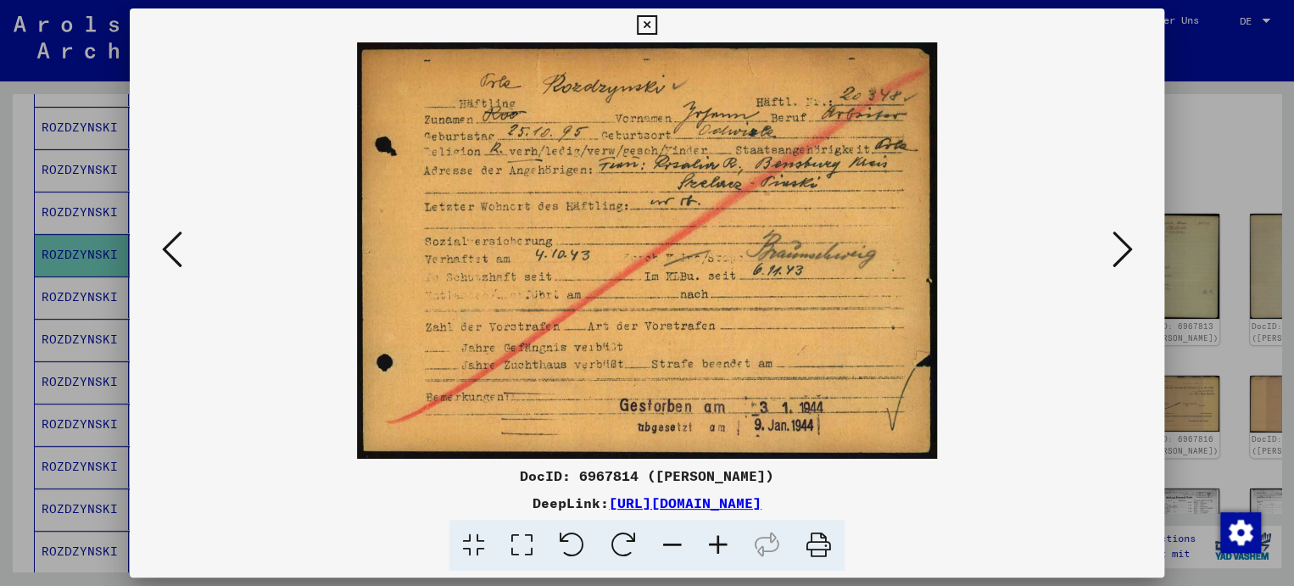
click at [1134, 254] on button at bounding box center [1122, 250] width 31 height 48
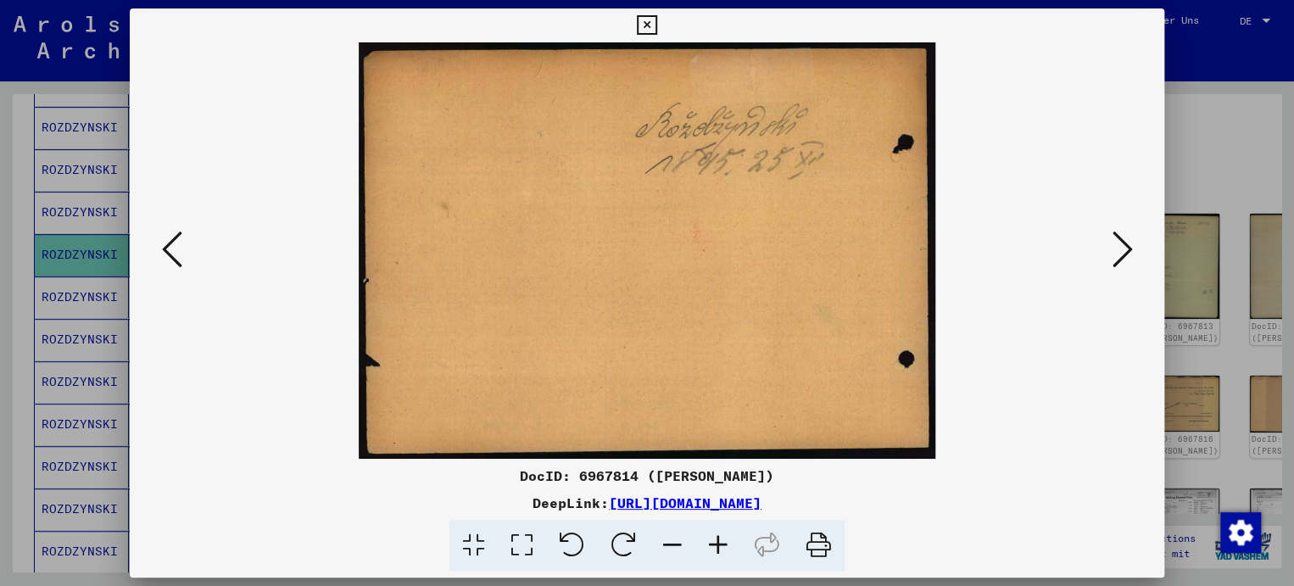
click at [1123, 256] on icon at bounding box center [1122, 249] width 20 height 41
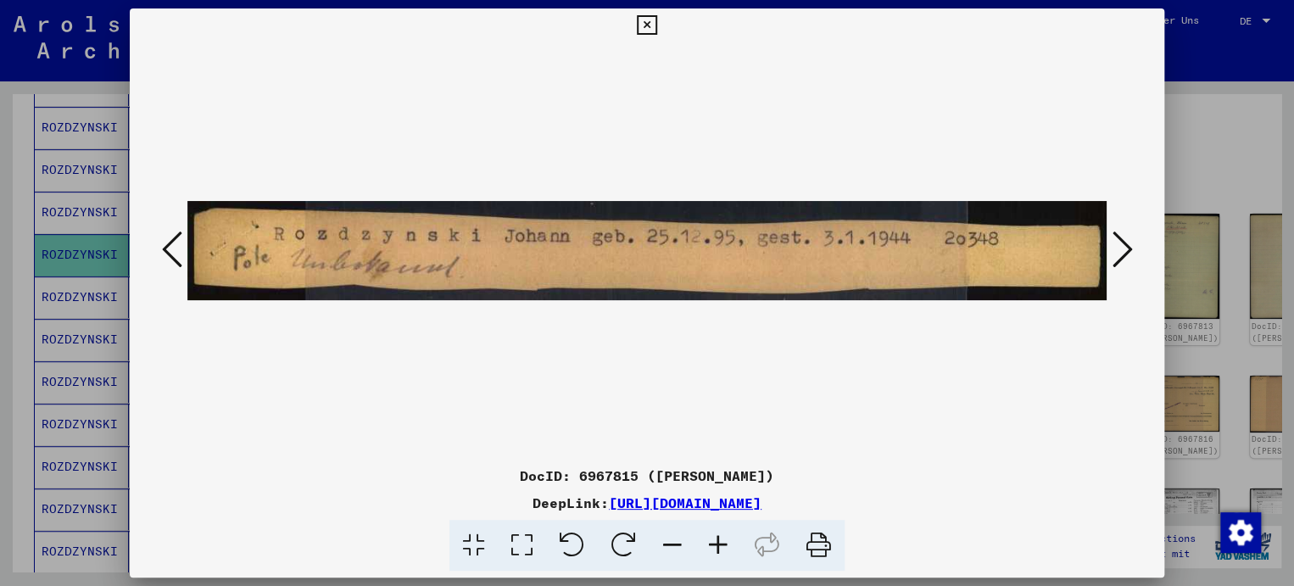
click at [1123, 256] on icon at bounding box center [1122, 249] width 20 height 41
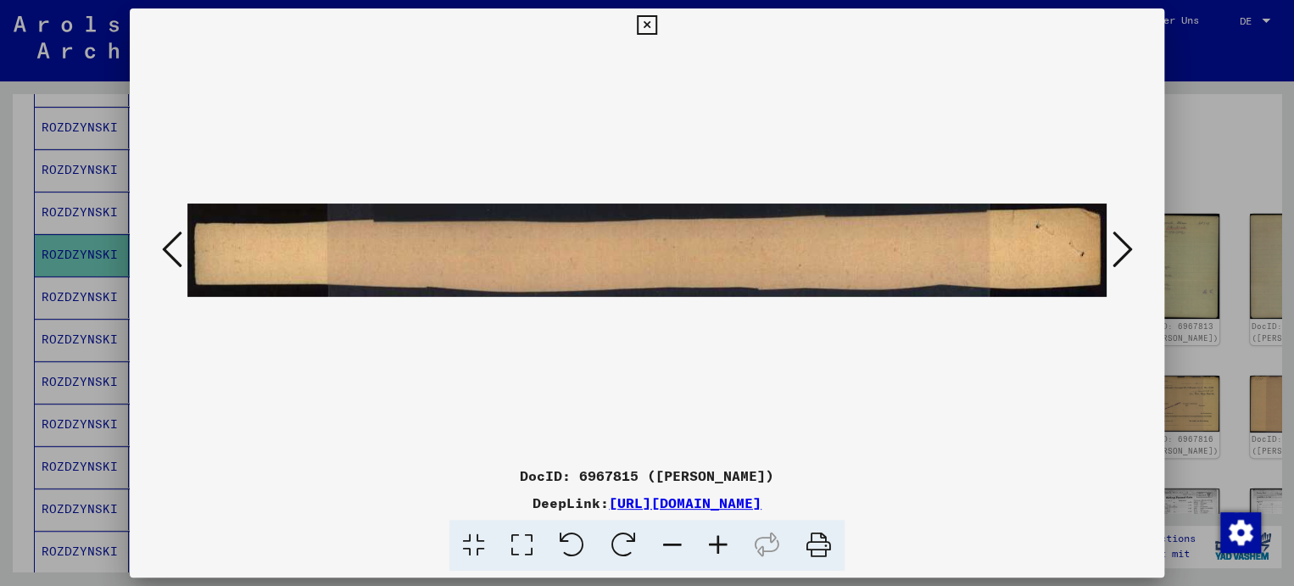
click at [1123, 256] on icon at bounding box center [1122, 249] width 20 height 41
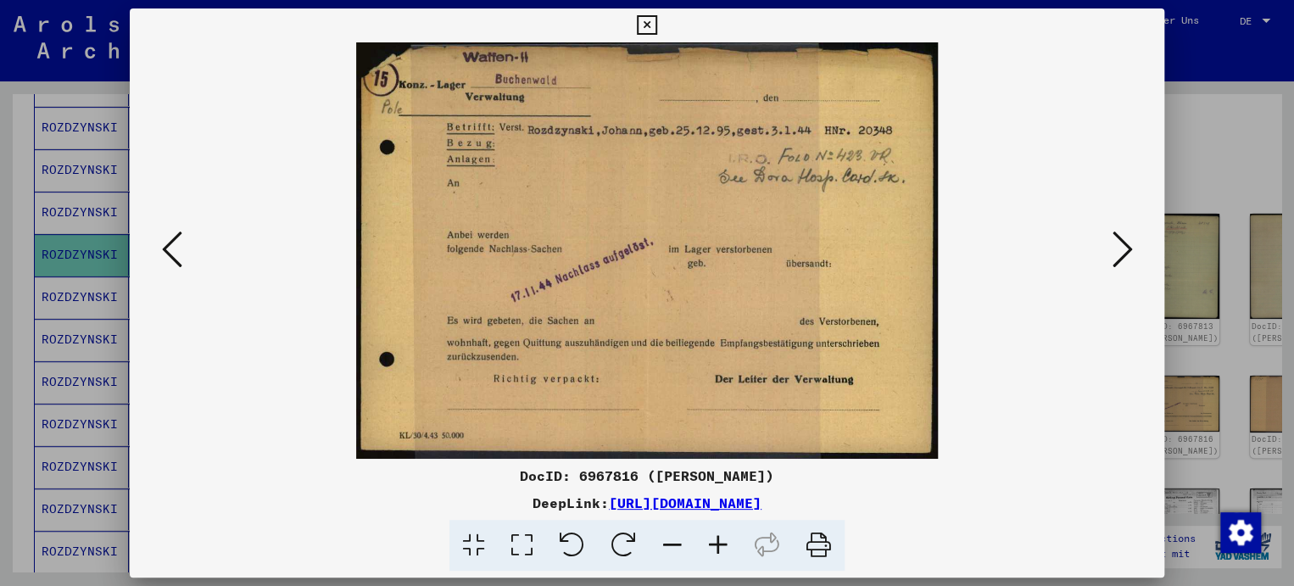
click at [1123, 256] on icon at bounding box center [1122, 249] width 20 height 41
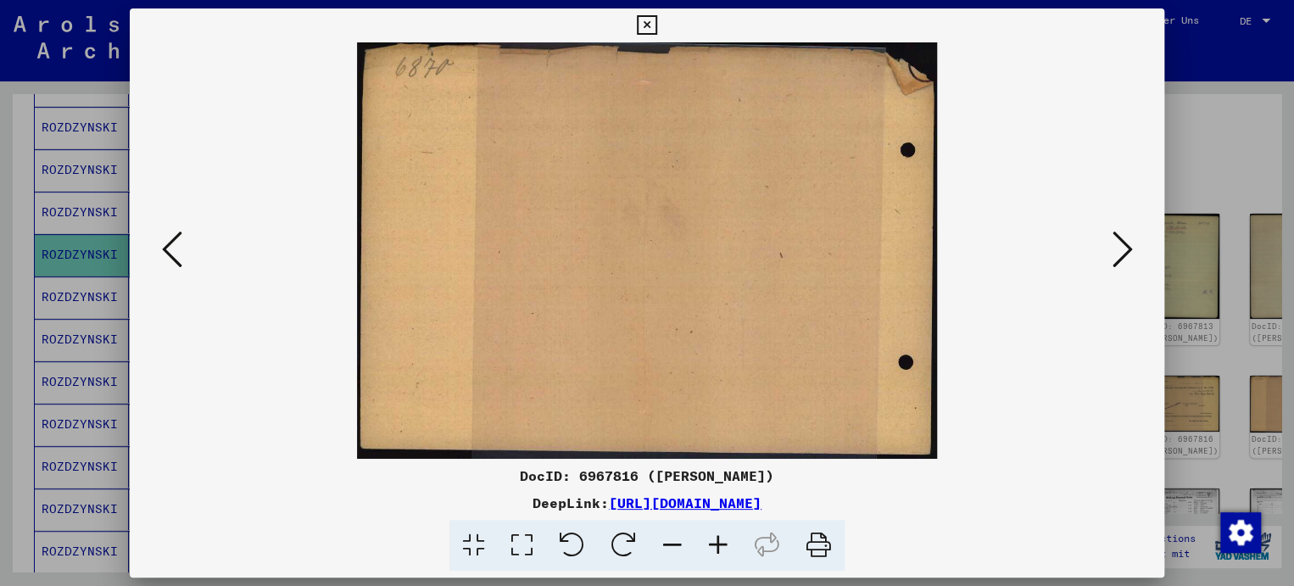
click at [1123, 256] on icon at bounding box center [1122, 249] width 20 height 41
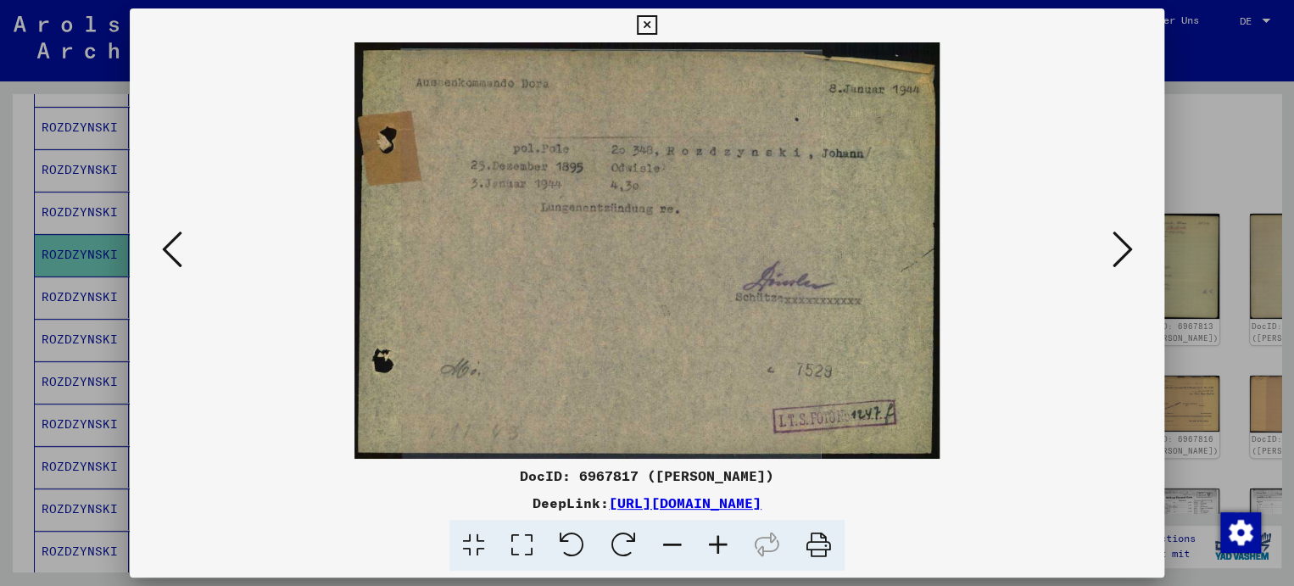
click at [1123, 256] on icon at bounding box center [1122, 249] width 20 height 41
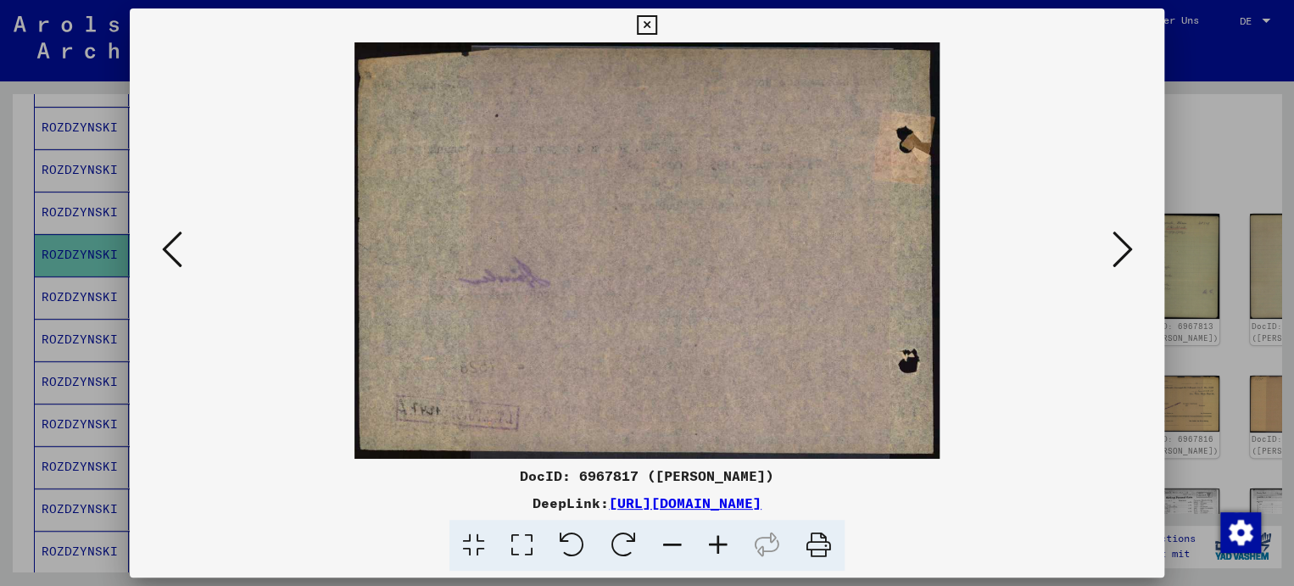
click at [1123, 256] on icon at bounding box center [1122, 249] width 20 height 41
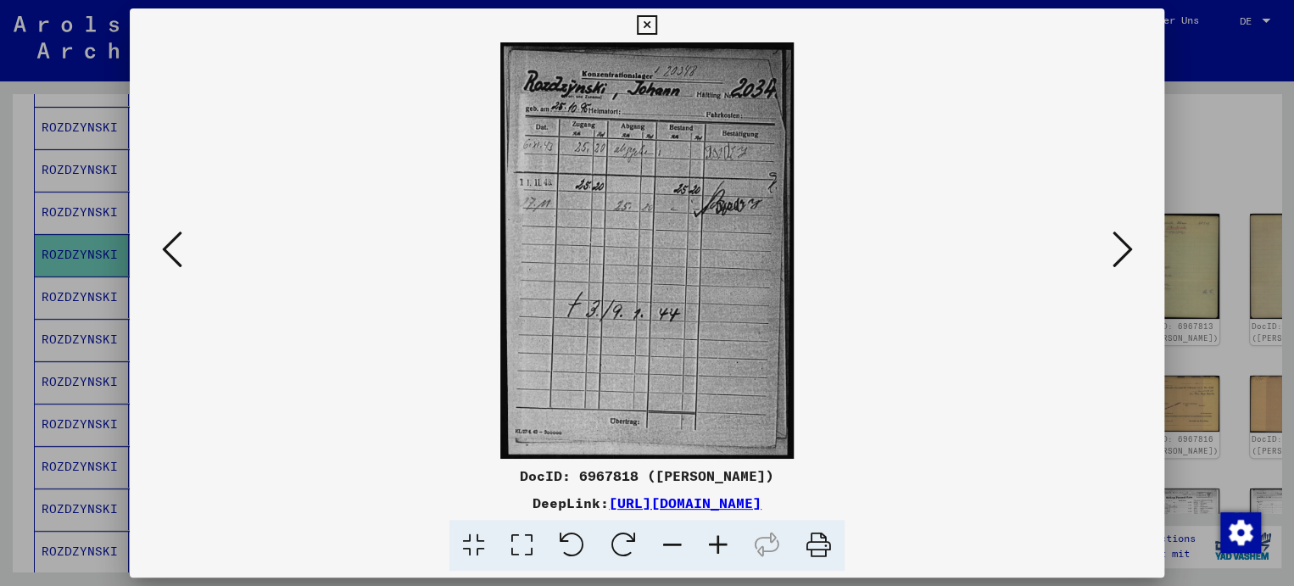
click at [1123, 256] on icon at bounding box center [1122, 249] width 20 height 41
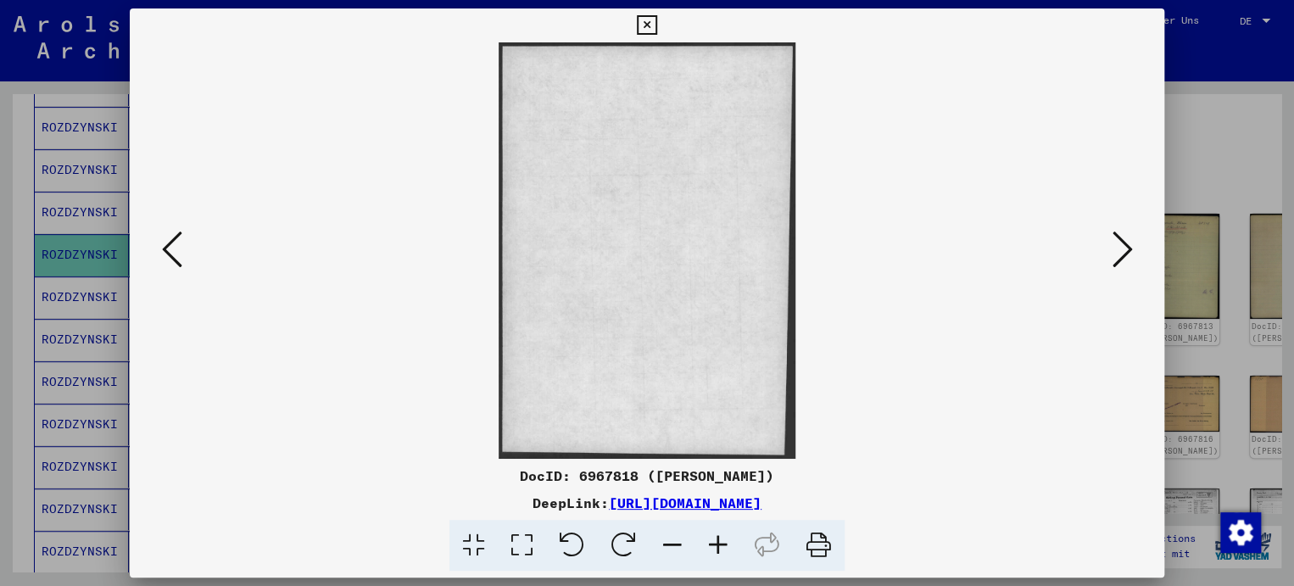
click at [1123, 256] on icon at bounding box center [1122, 249] width 20 height 41
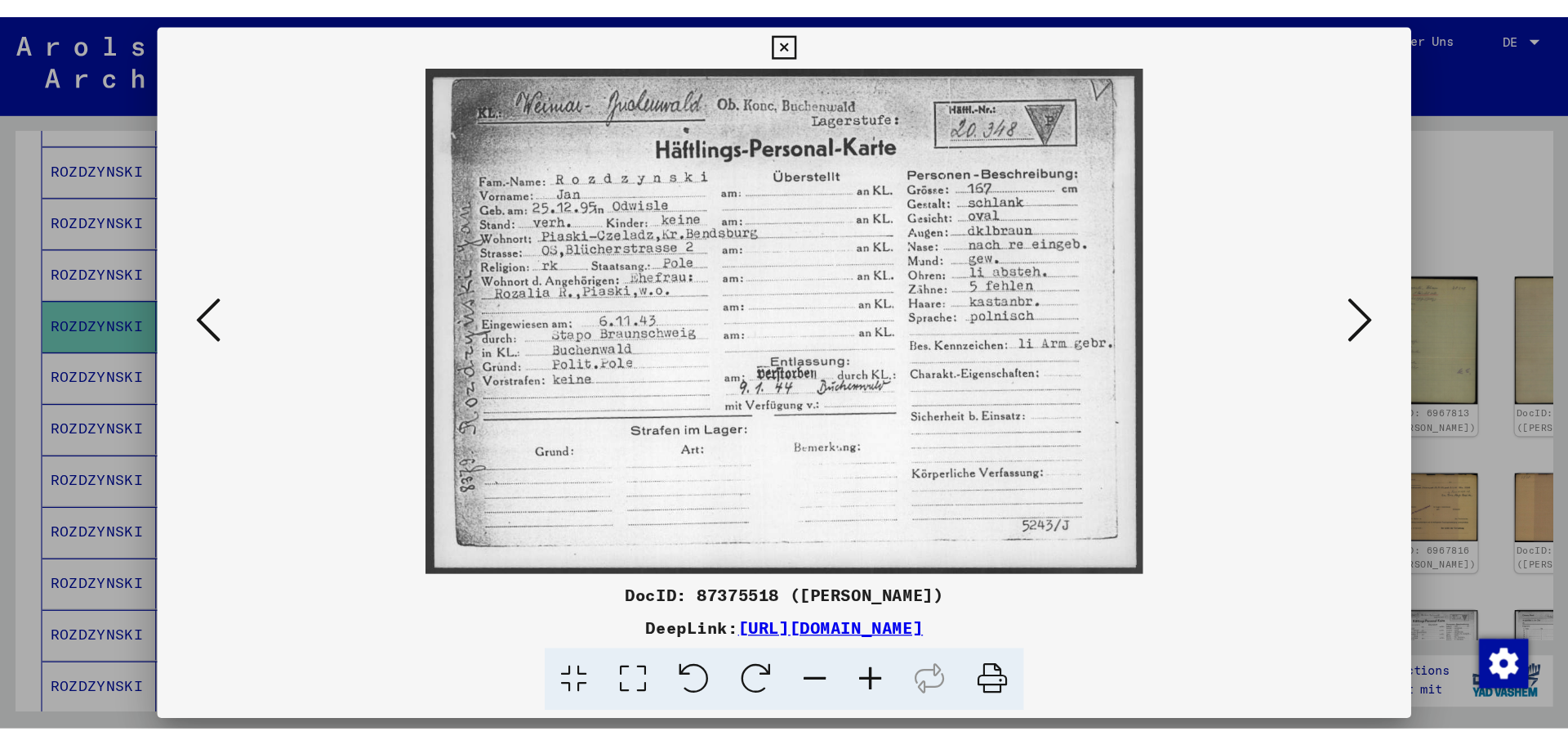
scroll to position [82, 0]
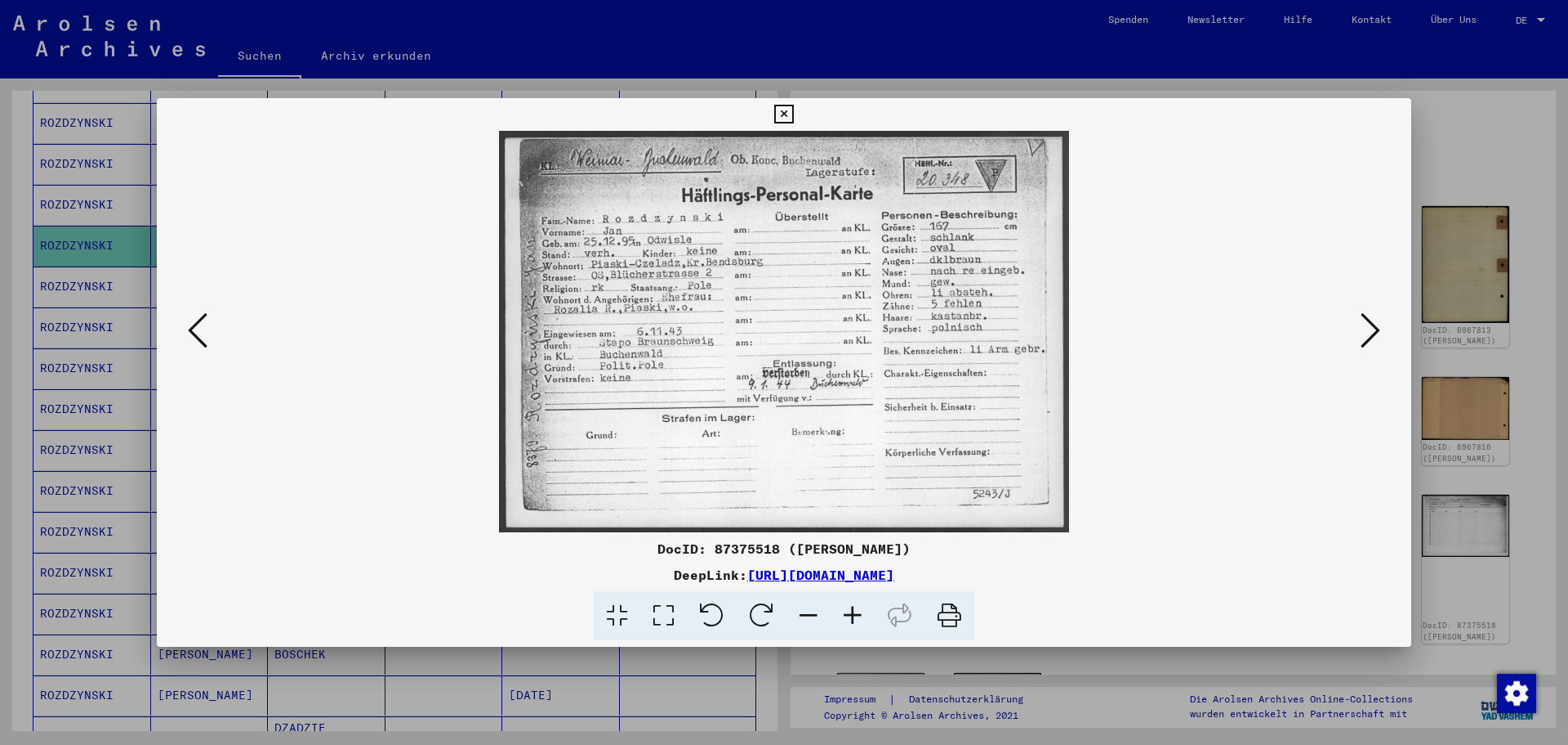
click at [1245, 321] on icon at bounding box center [1371, 330] width 19 height 40
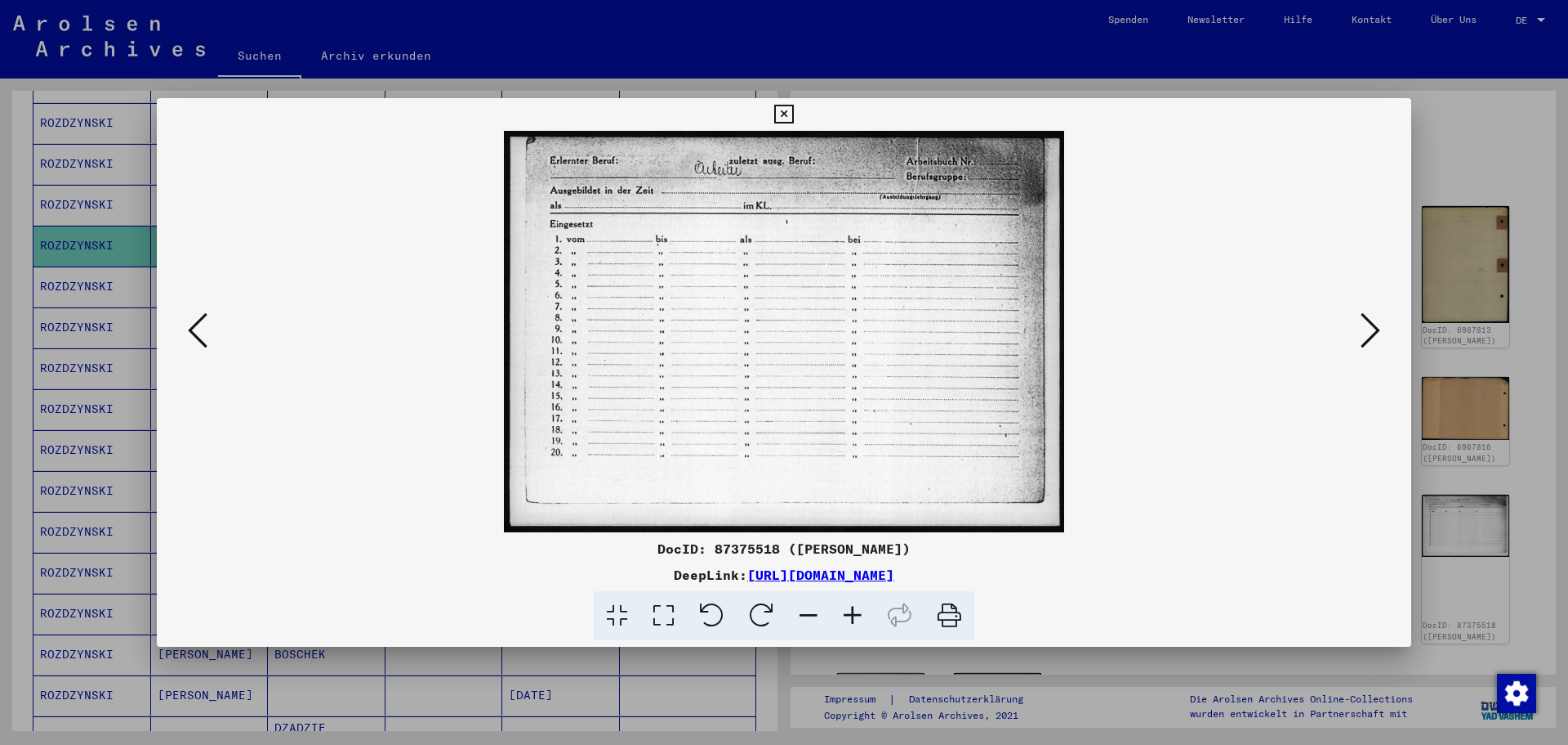
click at [1245, 321] on icon at bounding box center [1371, 330] width 19 height 40
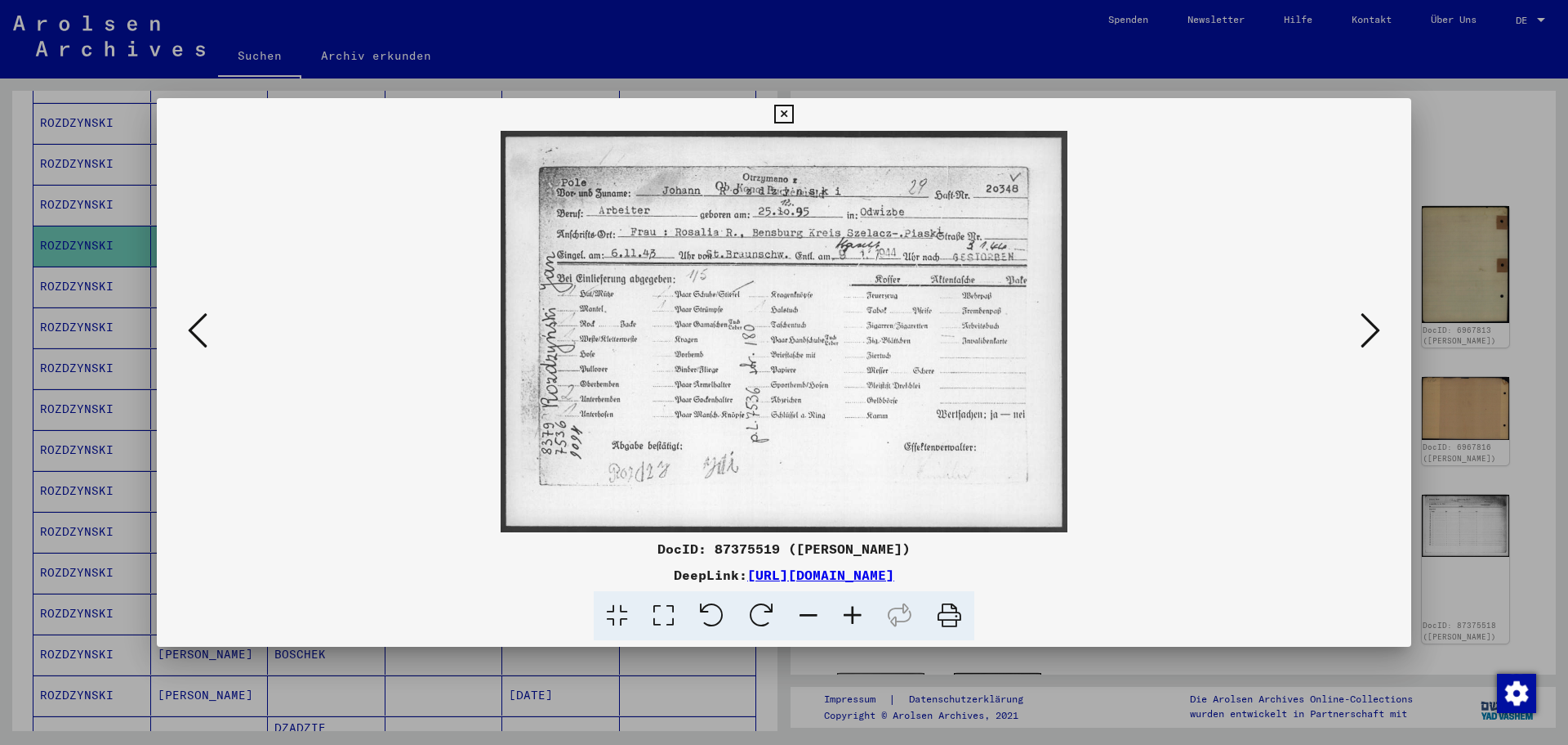
click at [1245, 321] on icon at bounding box center [1371, 330] width 19 height 40
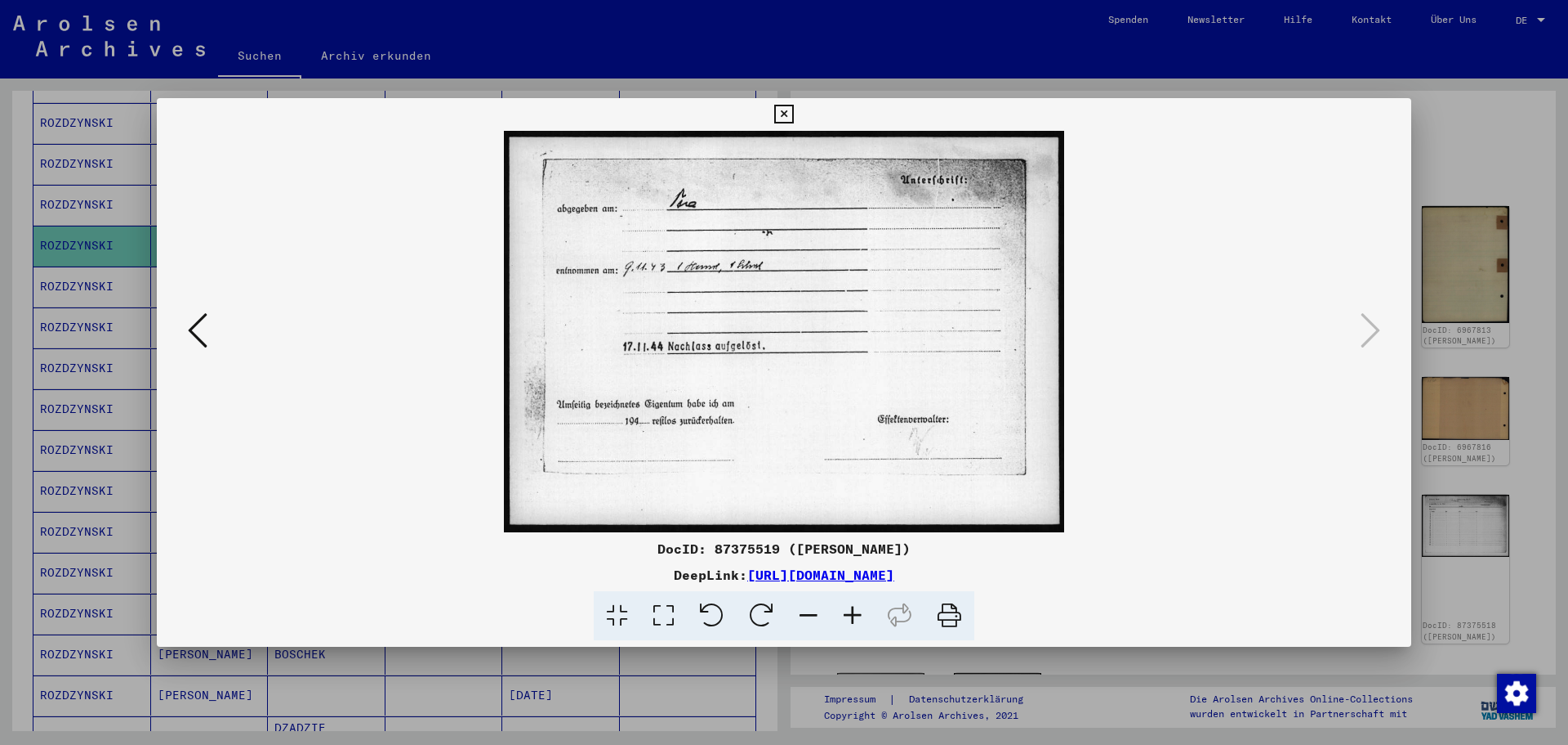
drag, startPoint x: 1437, startPoint y: 110, endPoint x: 1352, endPoint y: 149, distance: 93.5
click at [1245, 112] on div at bounding box center [784, 372] width 1568 height 745
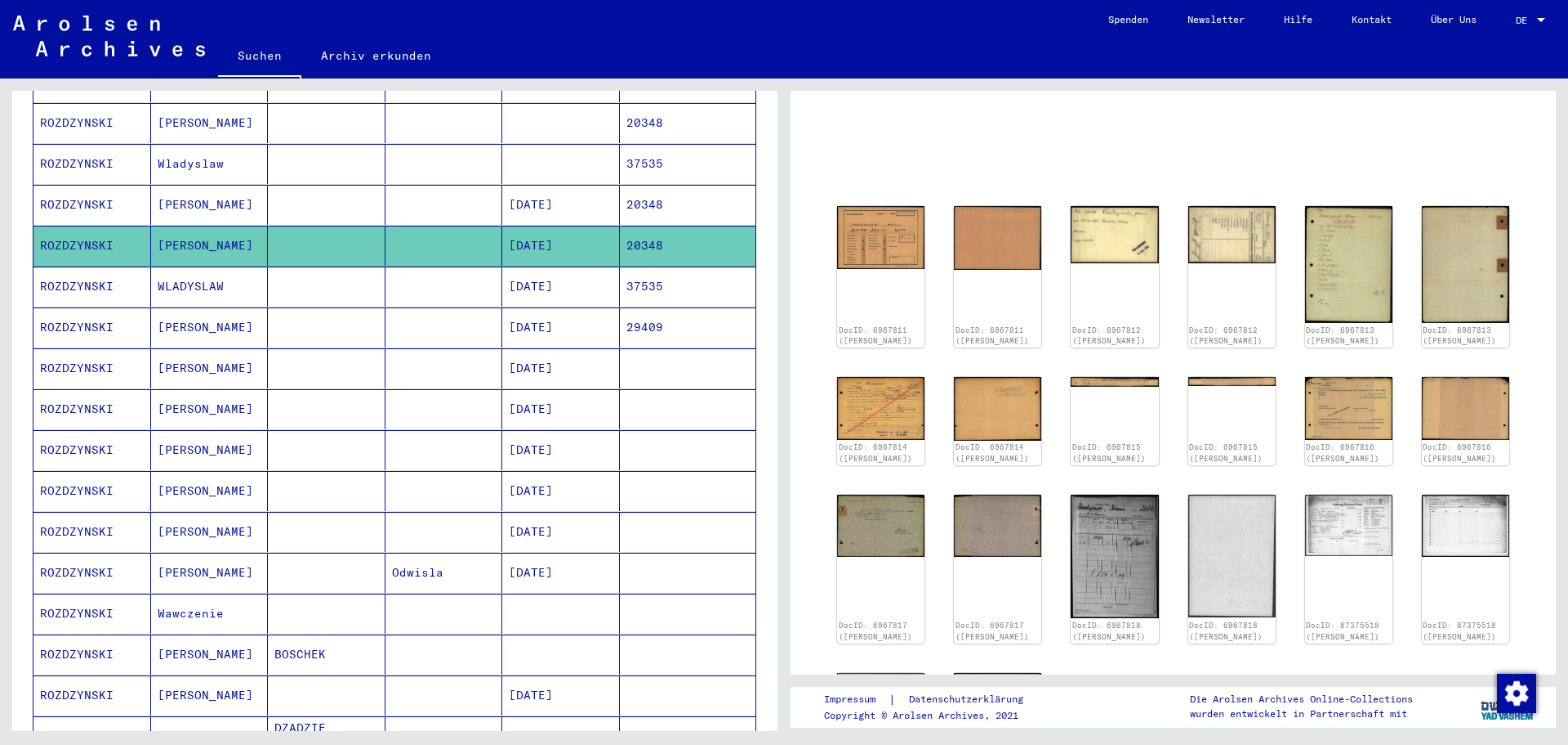
click at [549, 391] on mat-cell "[DATE]" at bounding box center [562, 410] width 118 height 40
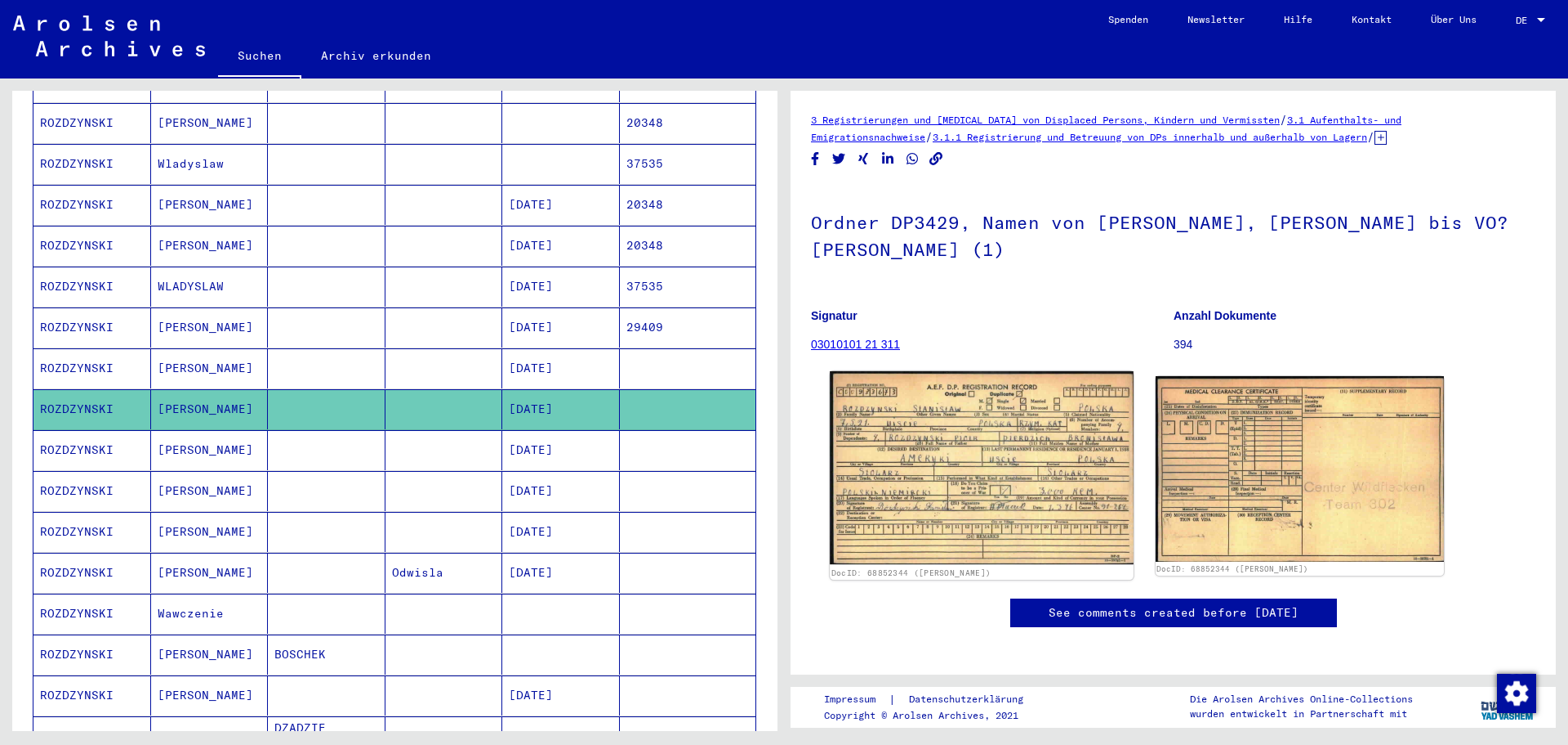
click at [990, 465] on img at bounding box center [981, 467] width 303 height 193
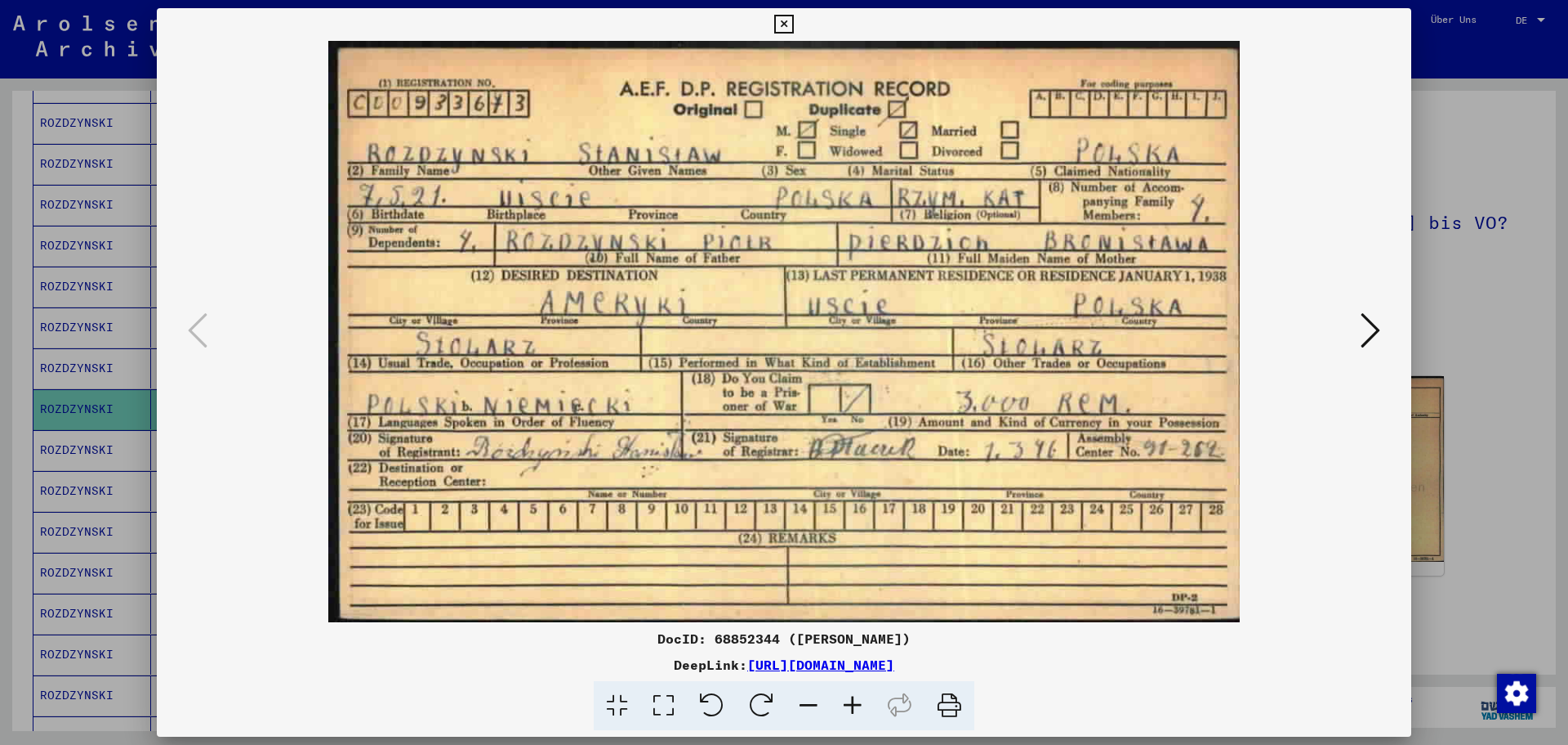
click at [1245, 556] on div at bounding box center [784, 372] width 1568 height 745
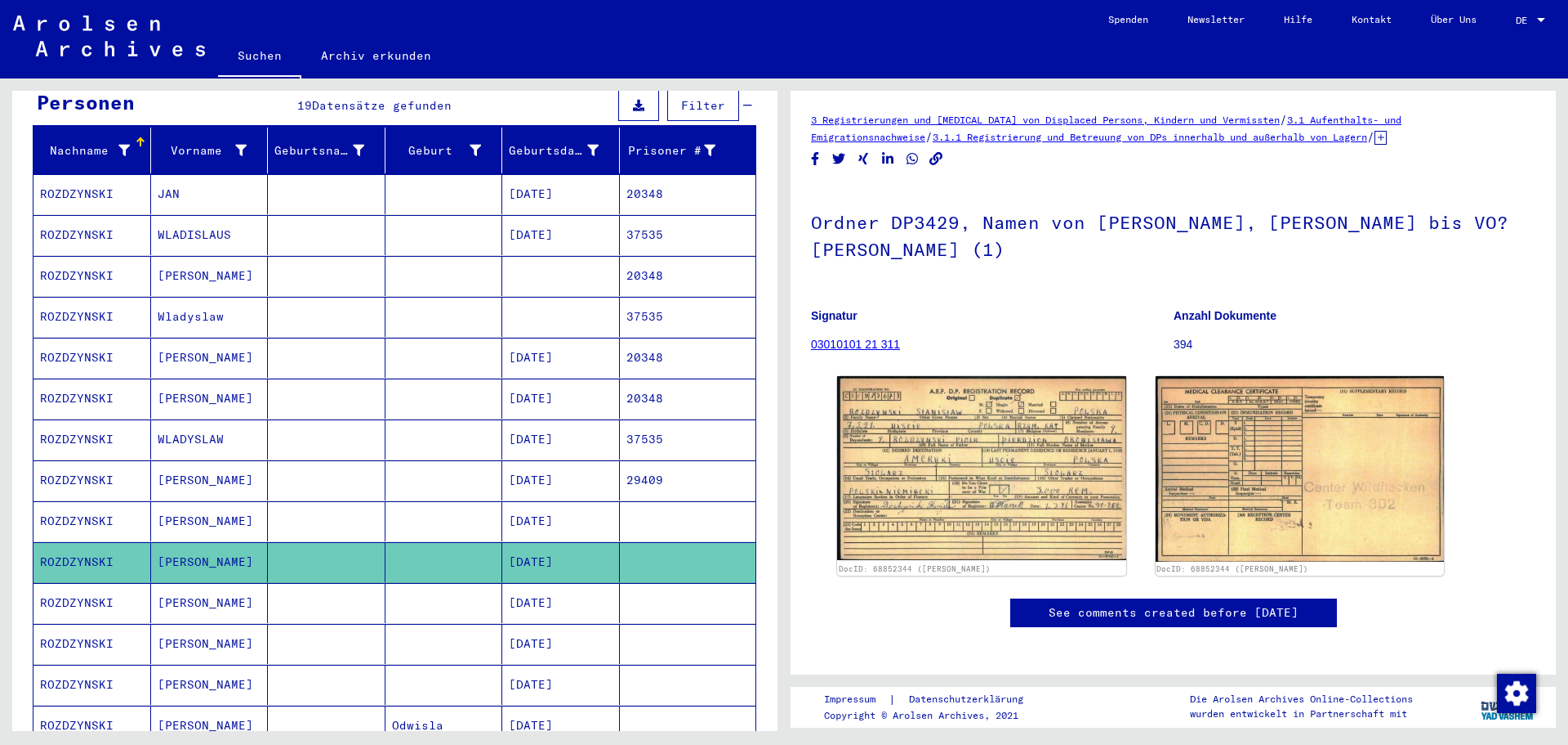
scroll to position [164, 0]
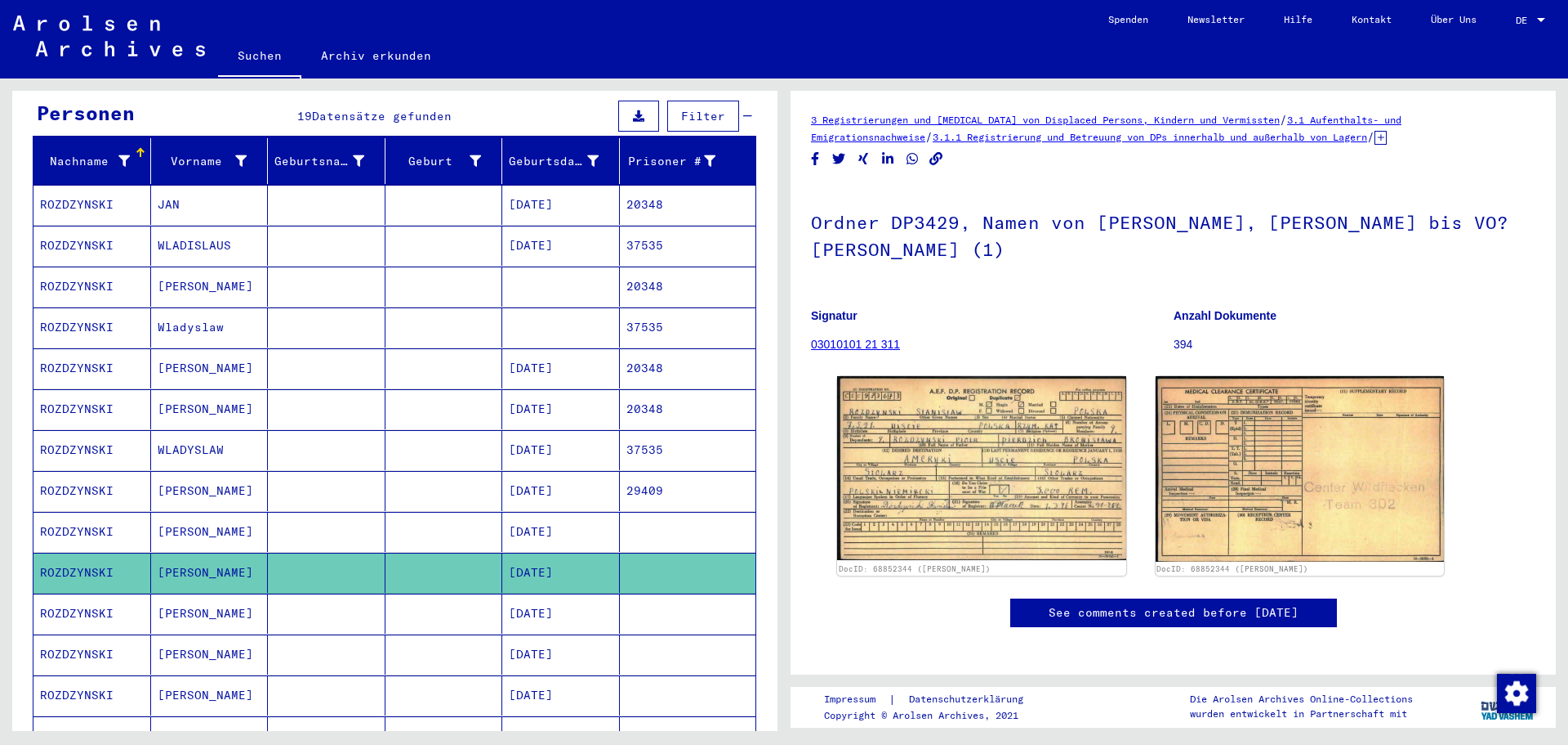
click at [193, 520] on mat-cell "[PERSON_NAME]" at bounding box center [210, 532] width 118 height 40
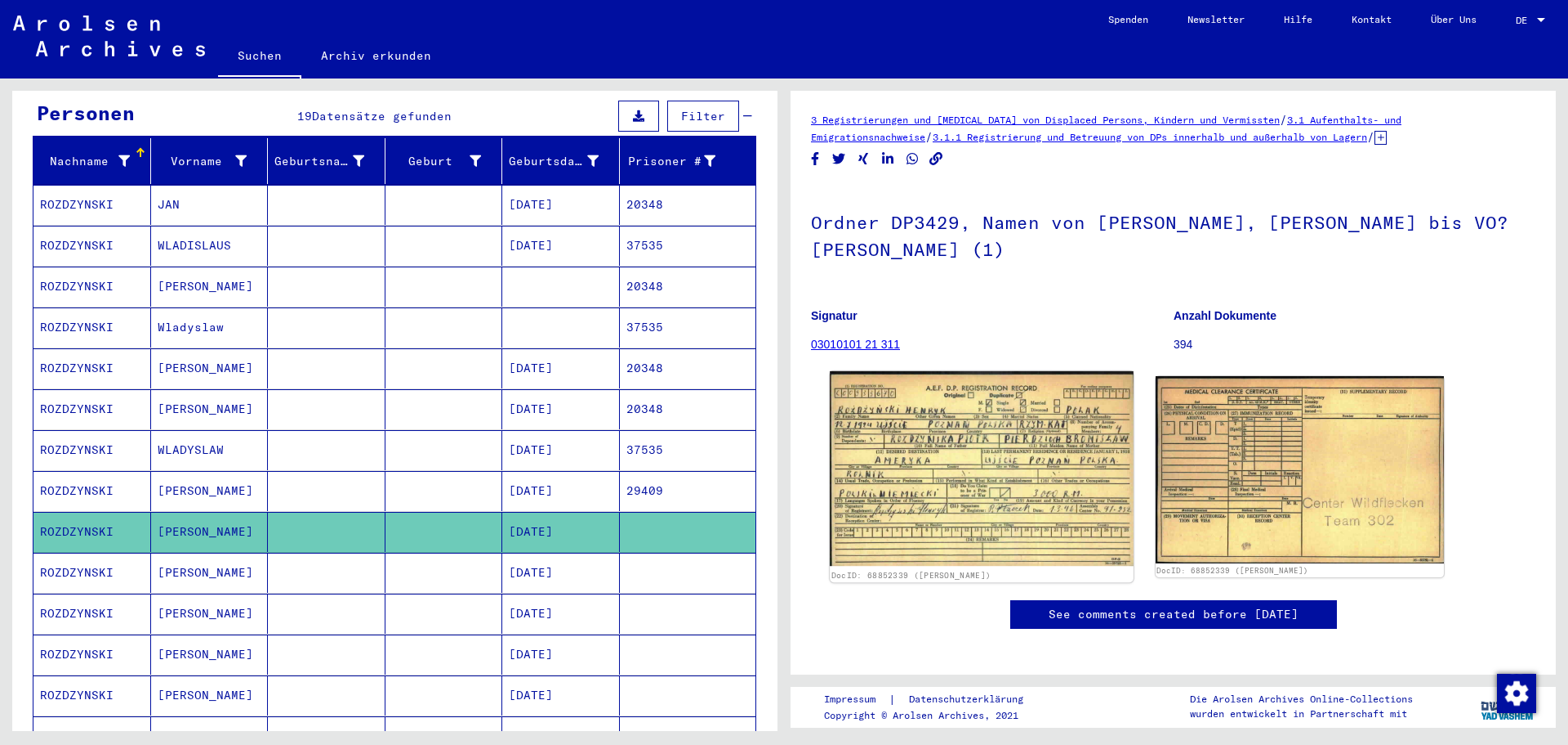
click at [1000, 429] on img at bounding box center [981, 468] width 303 height 195
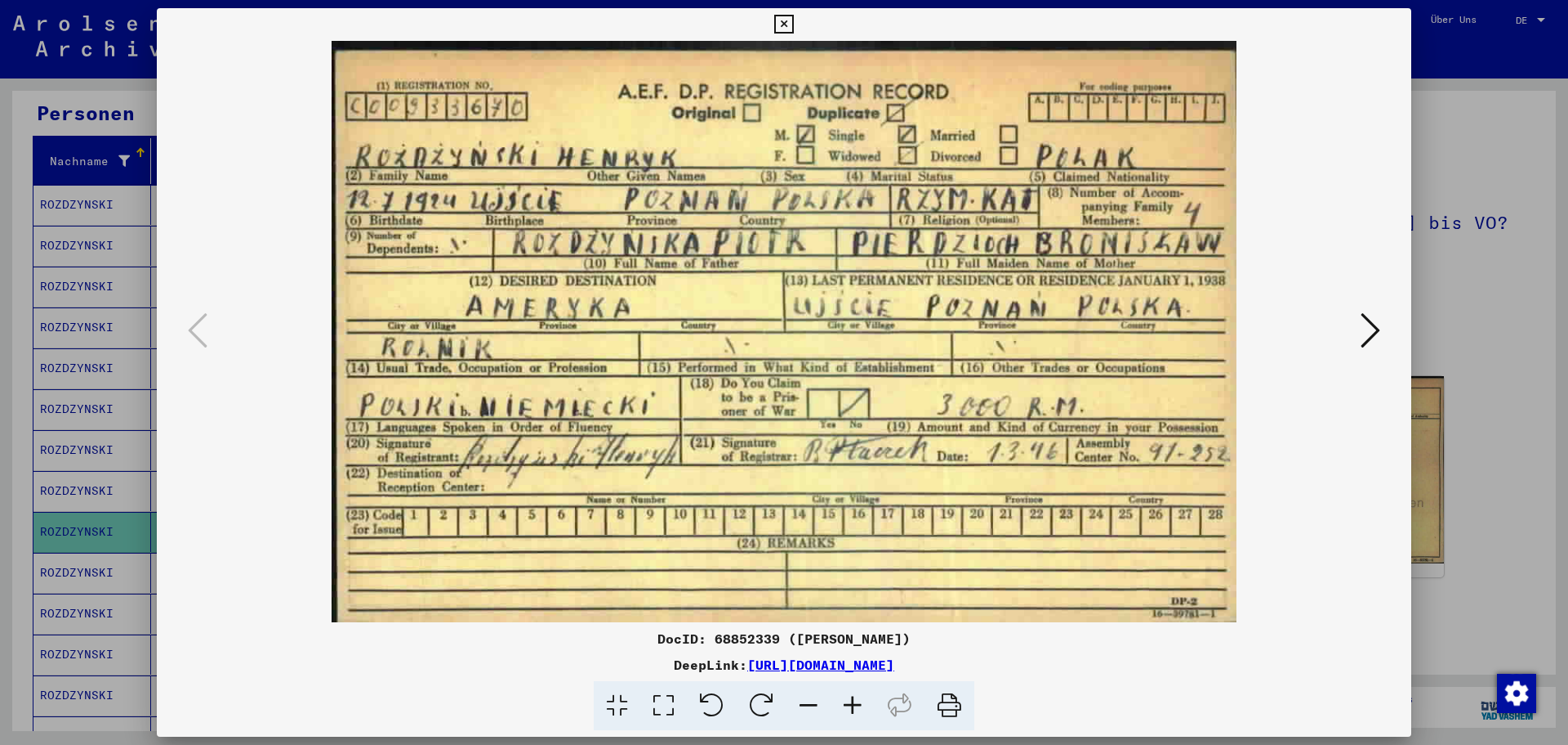
click at [1245, 103] on div at bounding box center [784, 372] width 1568 height 745
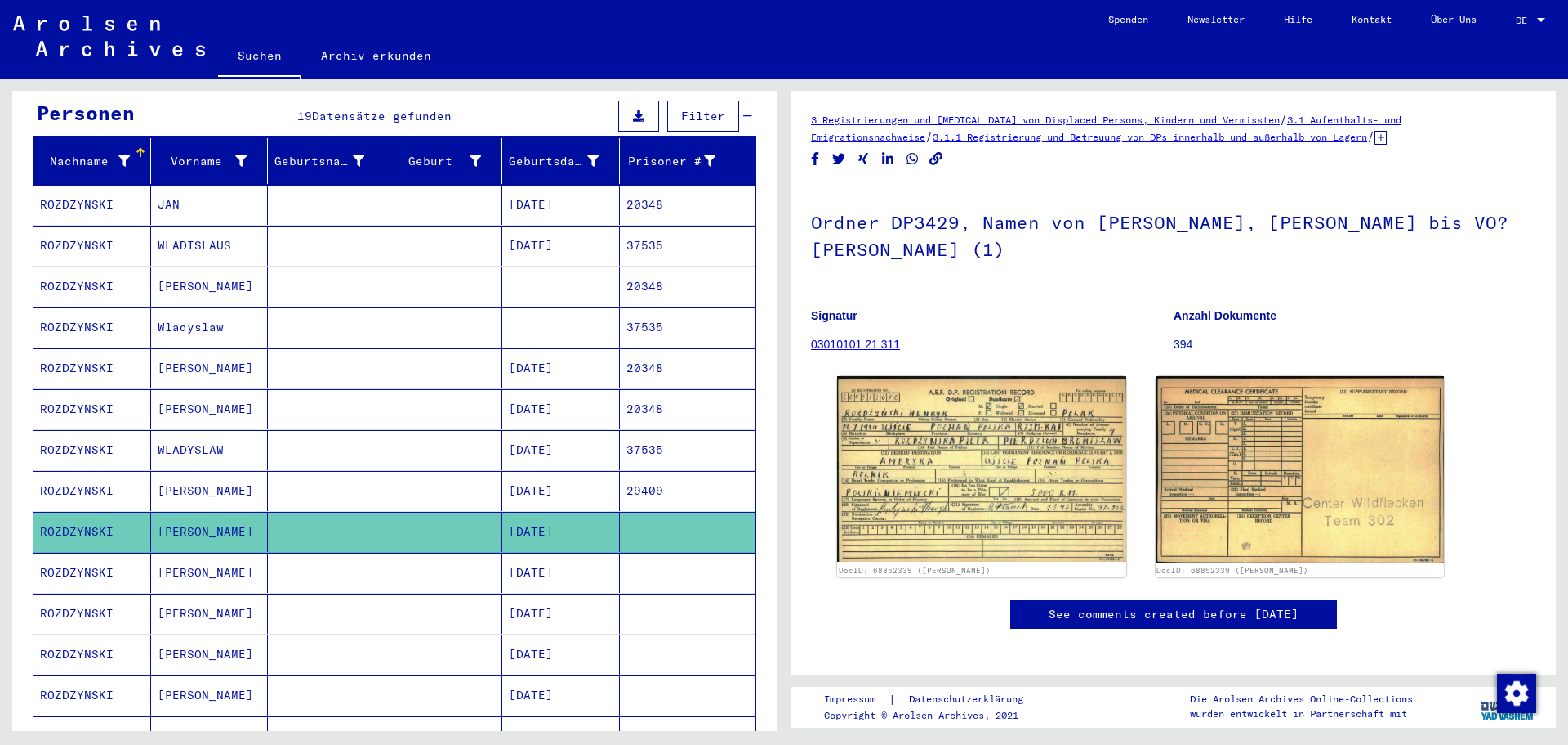
click at [196, 325] on mat-cell "Wladyslaw" at bounding box center [210, 328] width 118 height 40
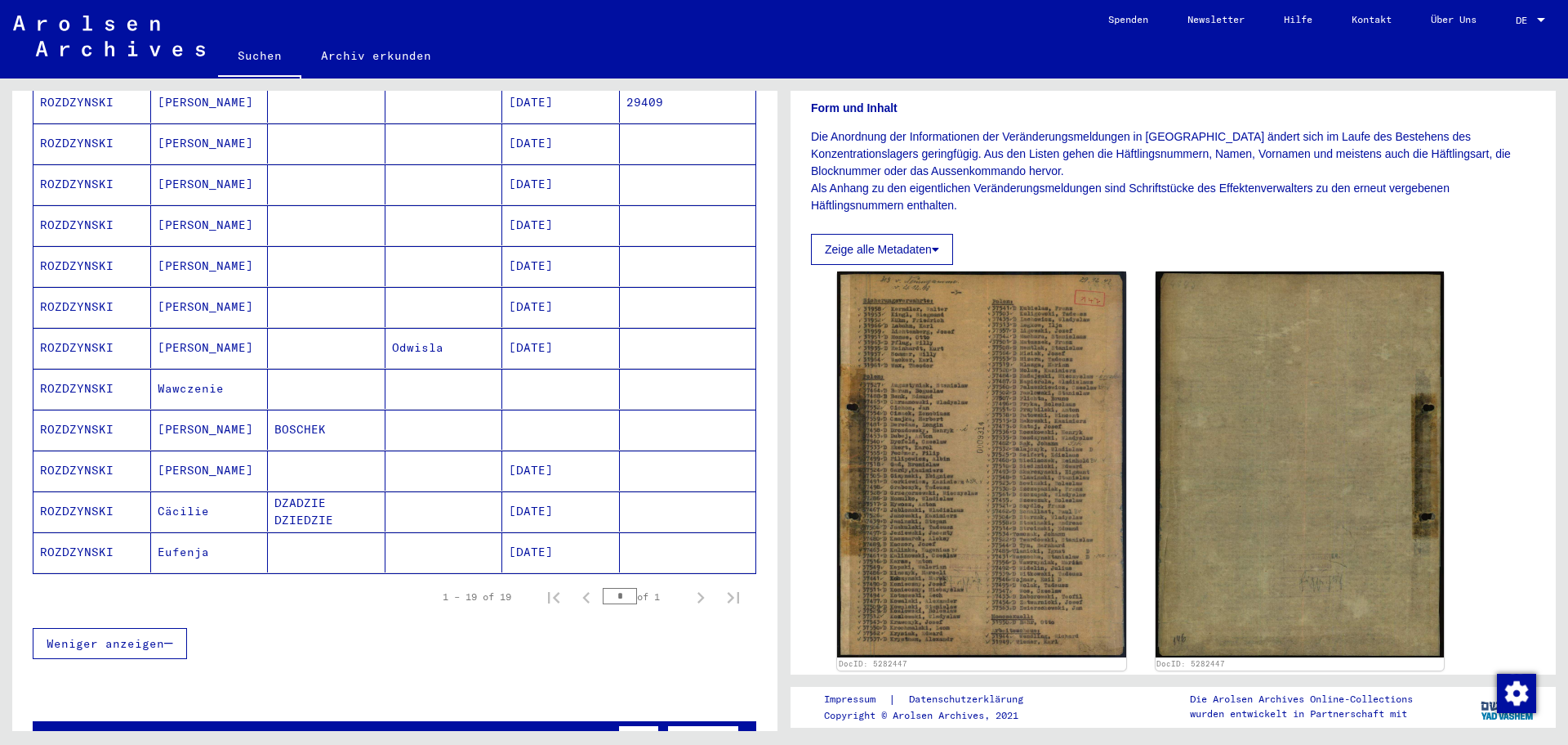
scroll to position [572, 0]
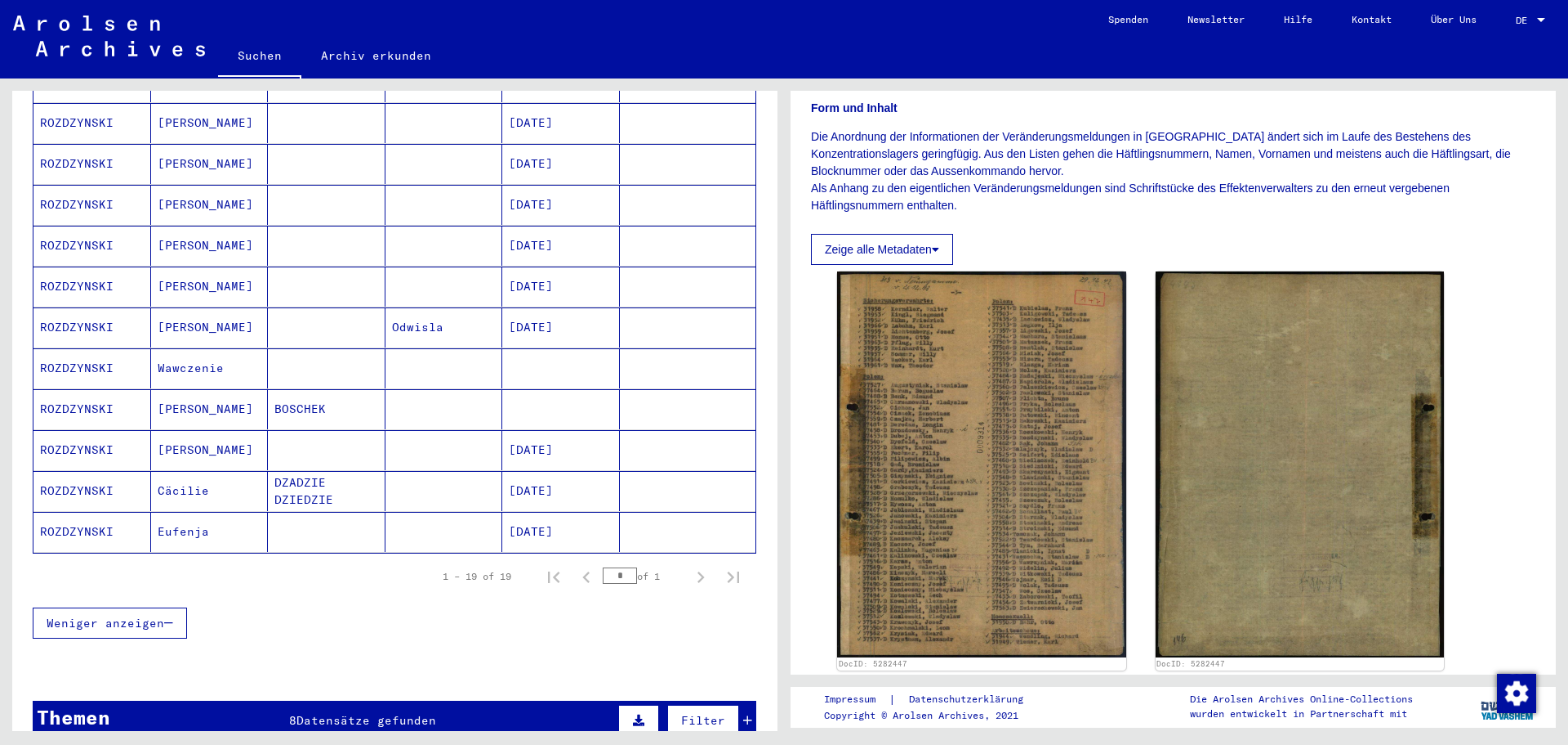
click at [193, 351] on mat-cell "Wawczenie" at bounding box center [210, 368] width 118 height 40
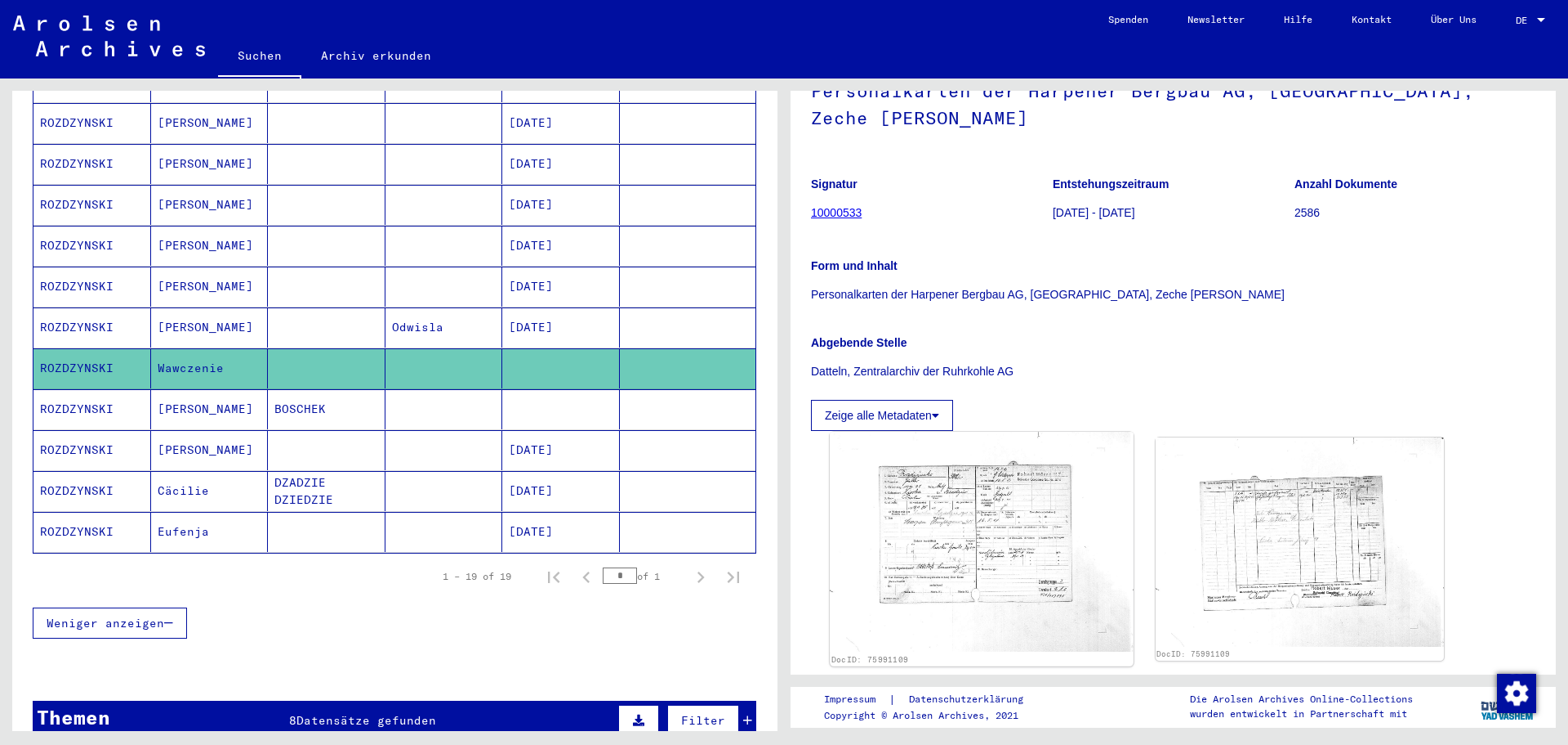
scroll to position [164, 0]
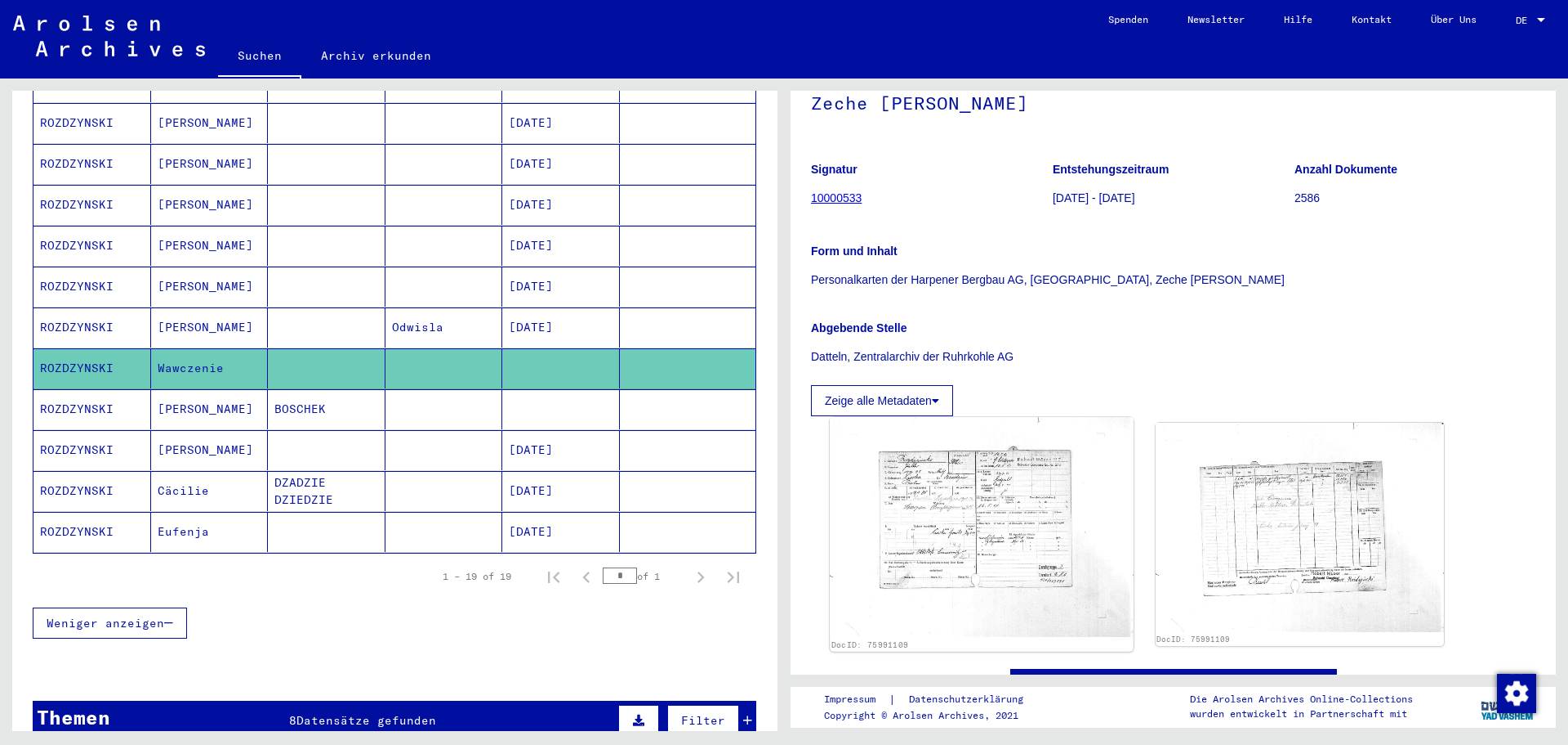
click at [975, 564] on img at bounding box center [981, 526] width 303 height 220
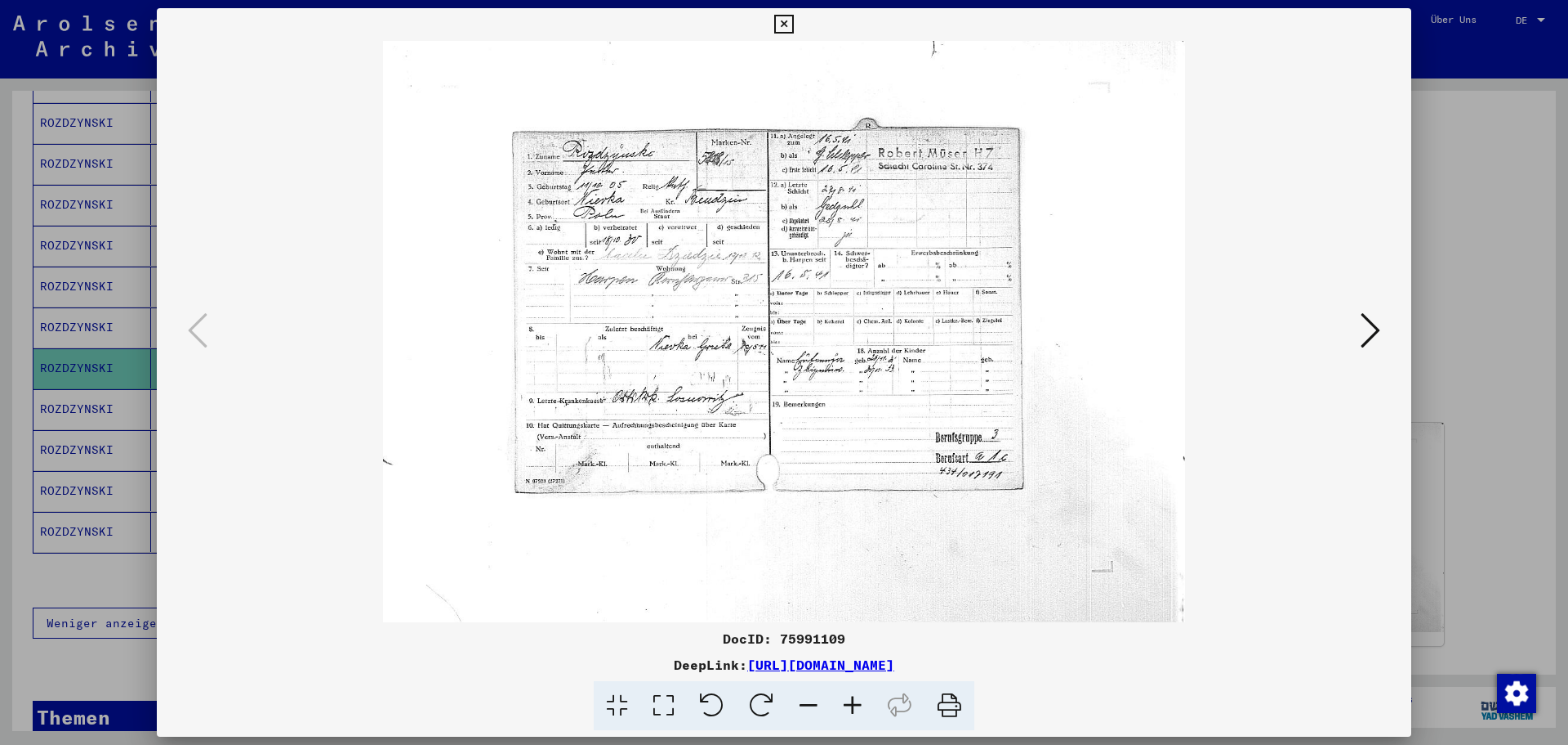
click at [1245, 339] on img at bounding box center [783, 331] width 1143 height 581
click at [1245, 336] on icon at bounding box center [1371, 330] width 19 height 40
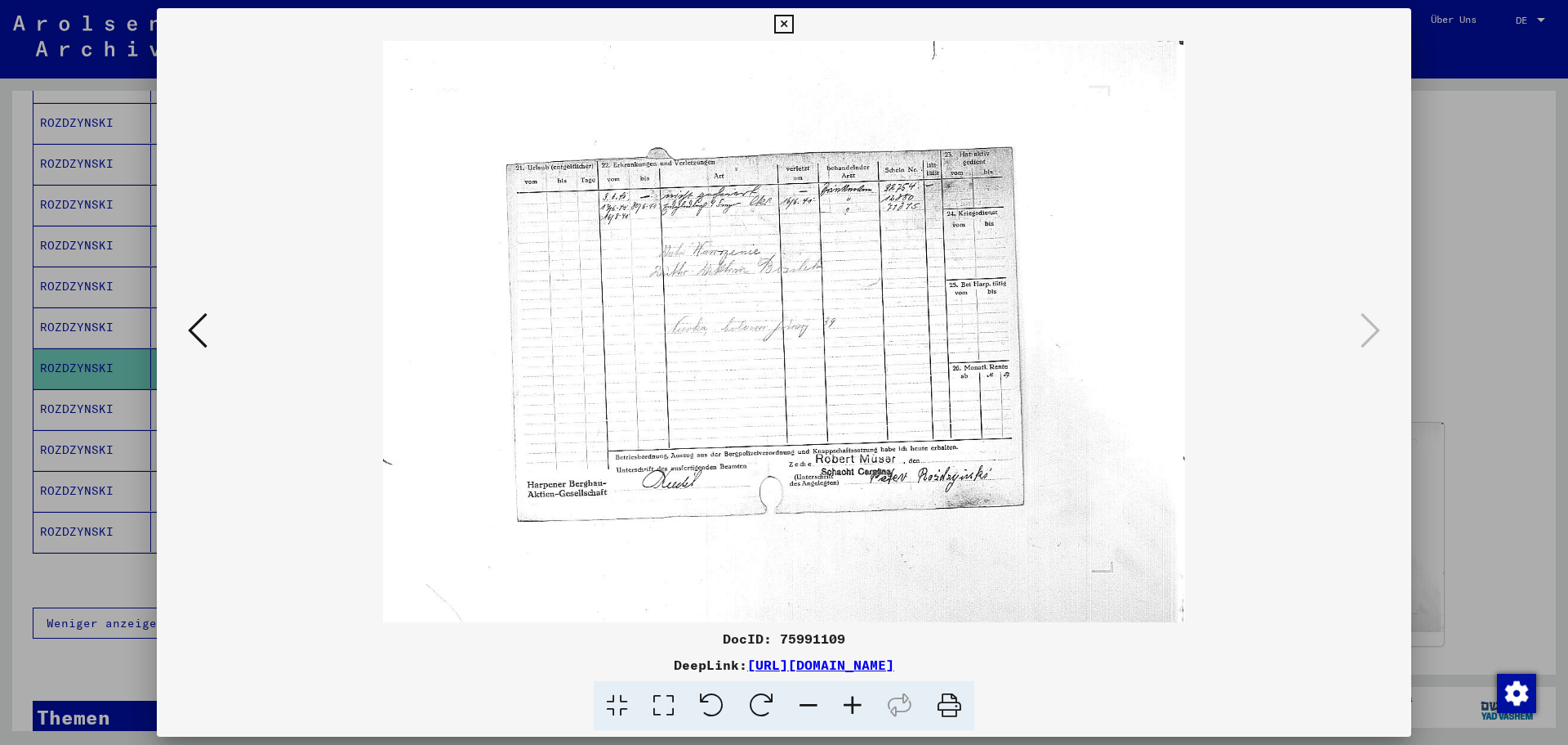
drag, startPoint x: 1189, startPoint y: 531, endPoint x: 1267, endPoint y: 385, distance: 165.5
click at [1190, 525] on img at bounding box center [783, 331] width 1143 height 581
click at [1245, 193] on div at bounding box center [784, 372] width 1568 height 745
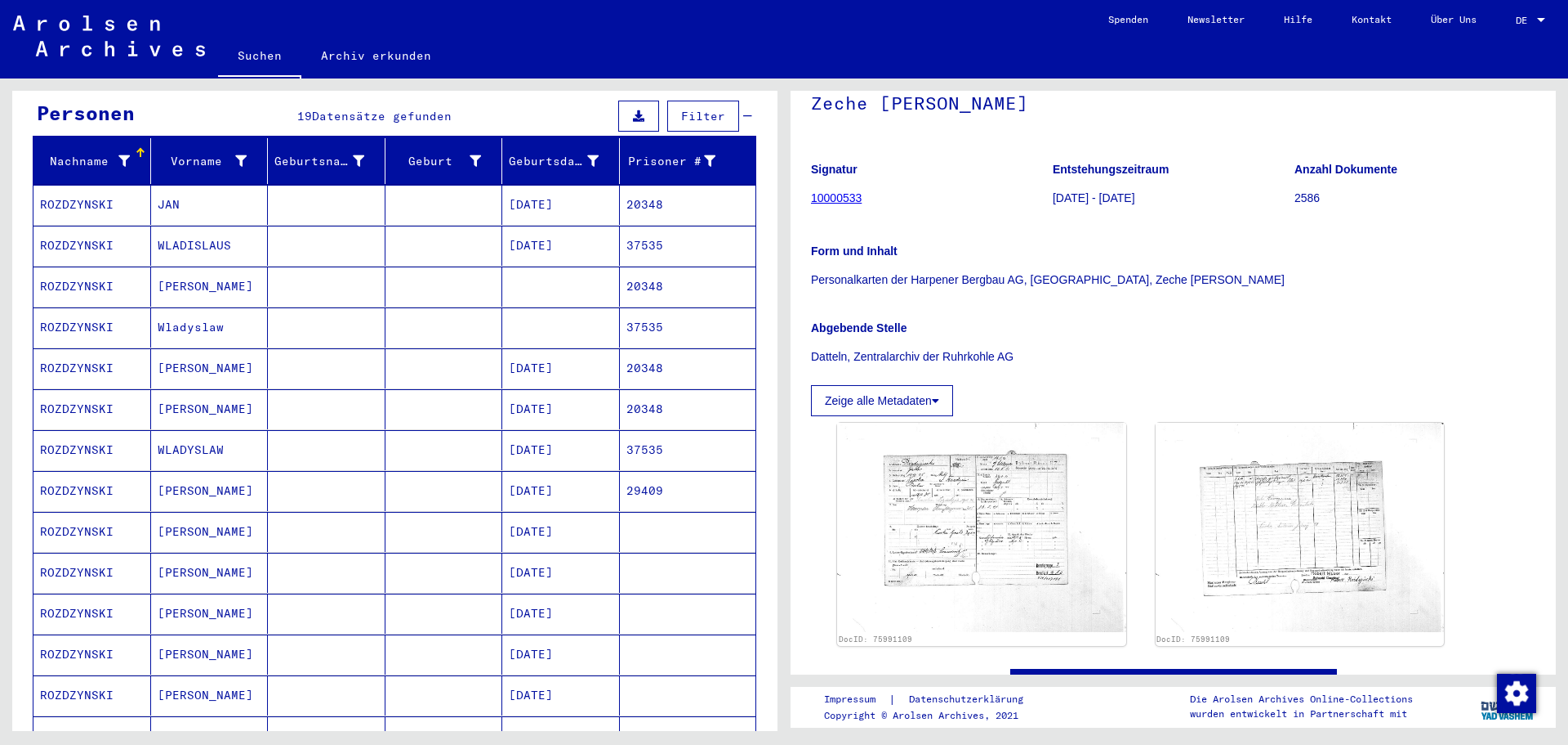
scroll to position [0, 0]
